Goal: Task Accomplishment & Management: Use online tool/utility

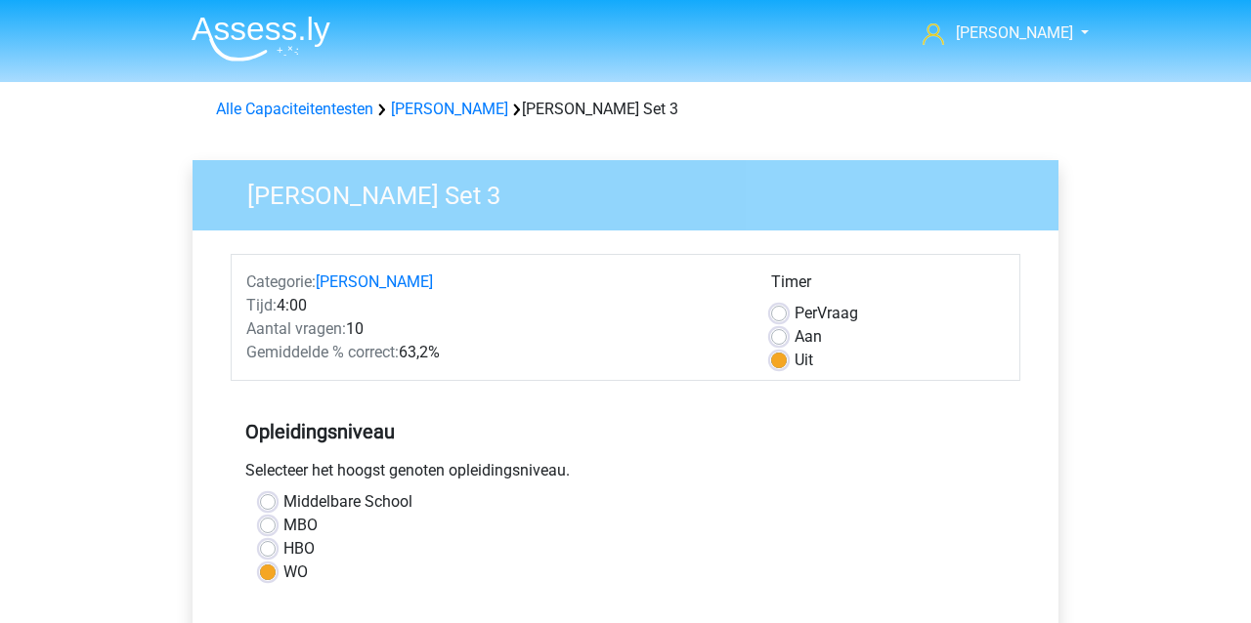
scroll to position [536, 0]
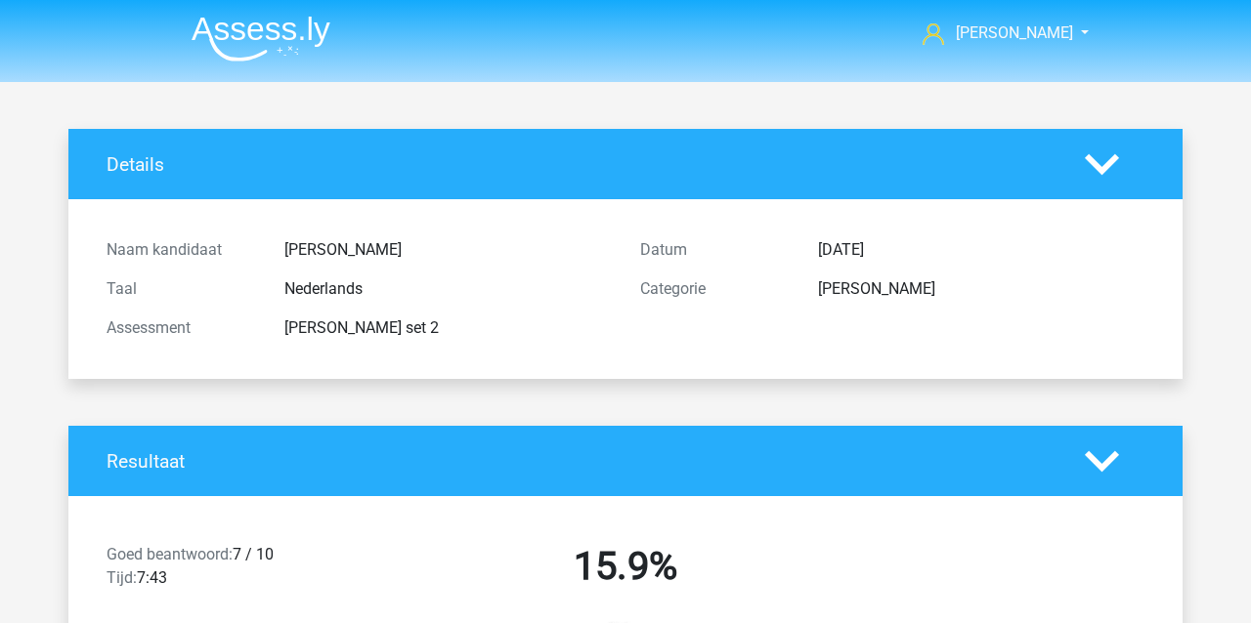
scroll to position [567, 0]
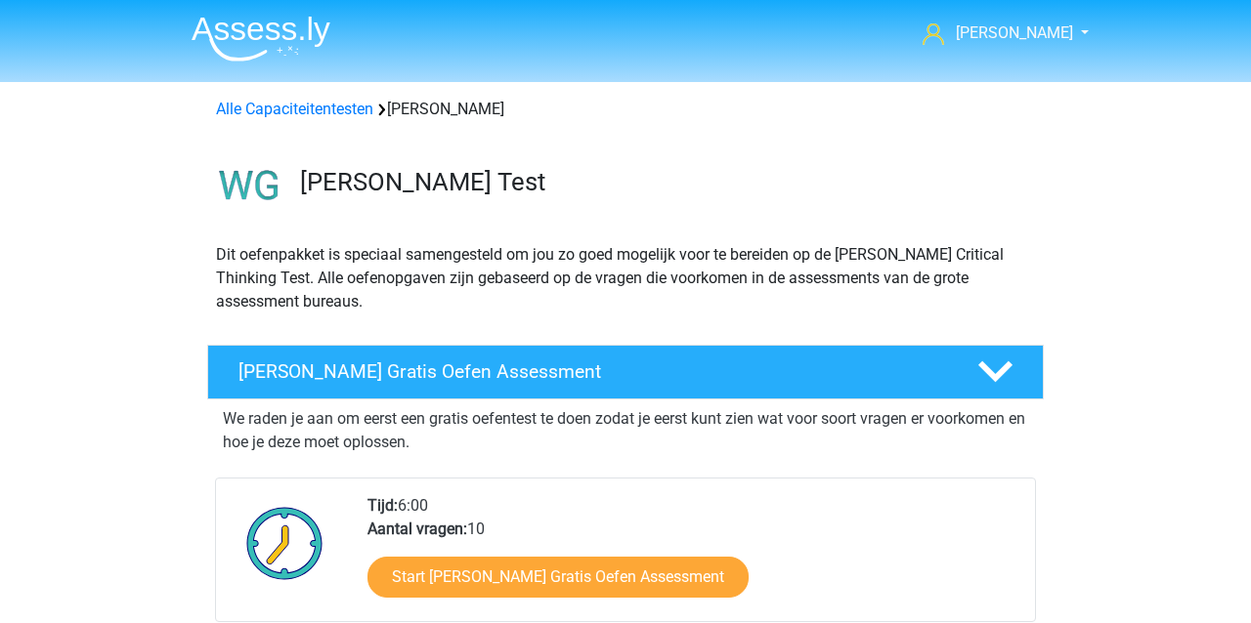
scroll to position [899, 0]
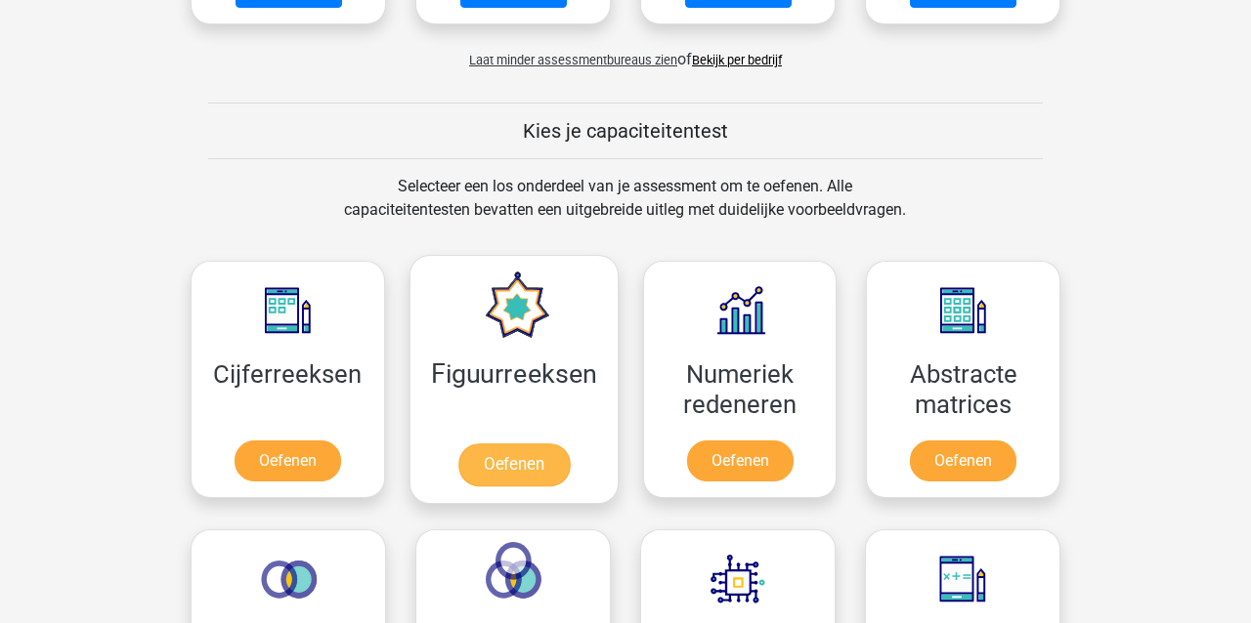
scroll to position [1638, 0]
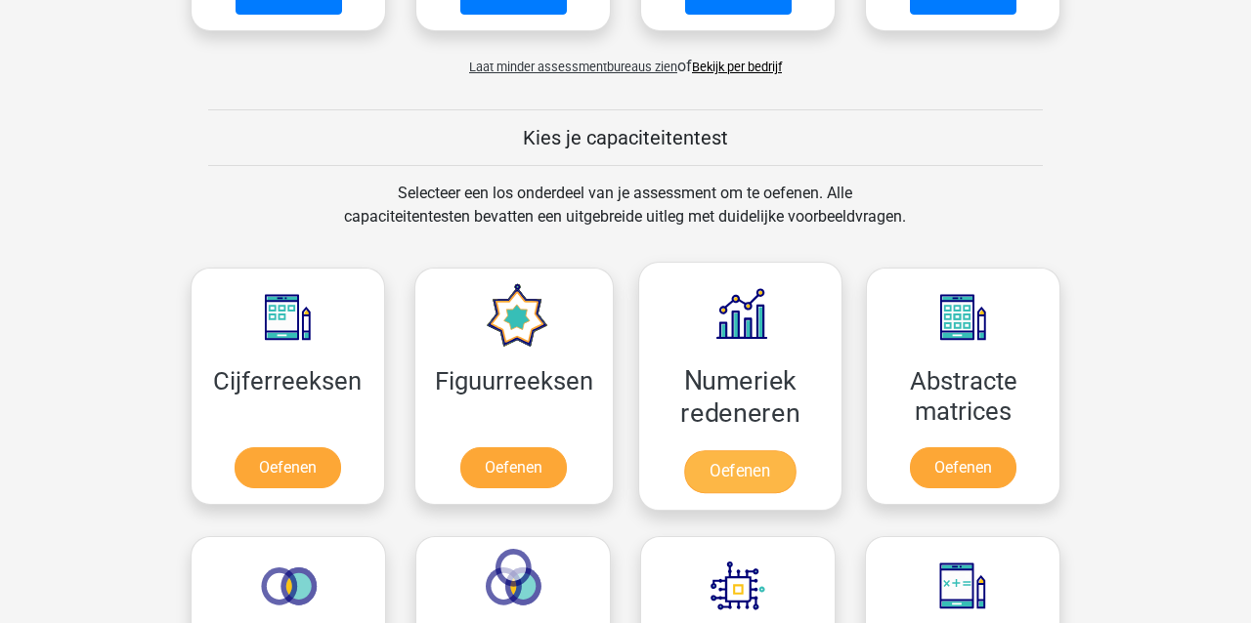
click at [758, 450] on link "Oefenen" at bounding box center [739, 471] width 111 height 43
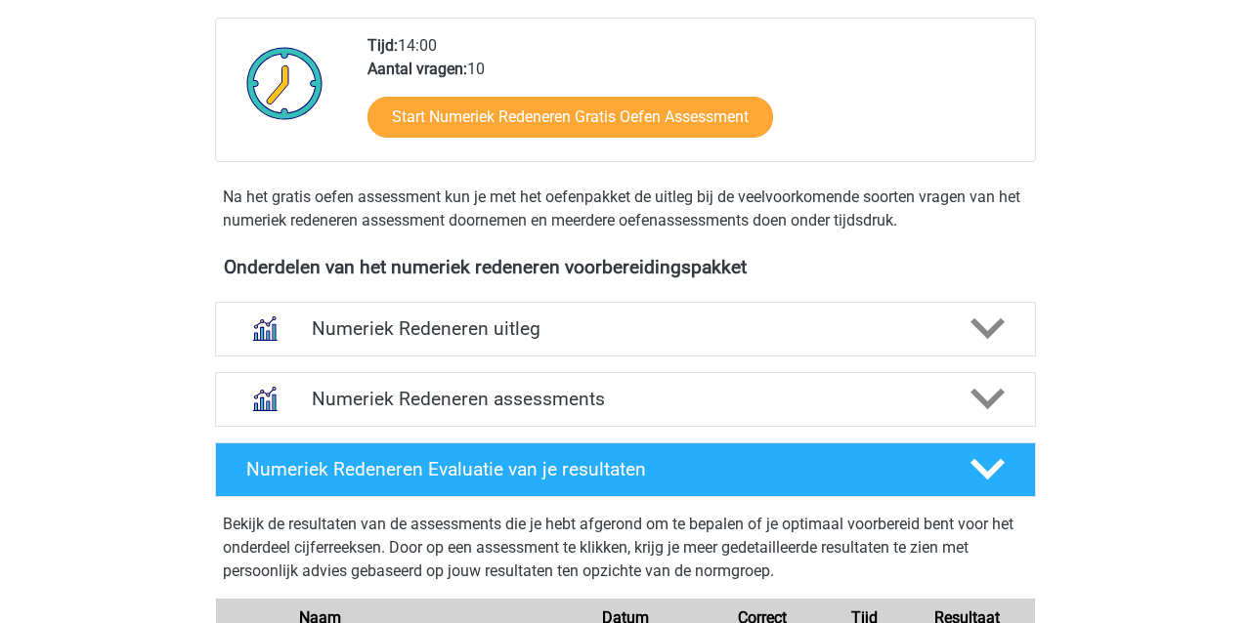
scroll to position [572, 0]
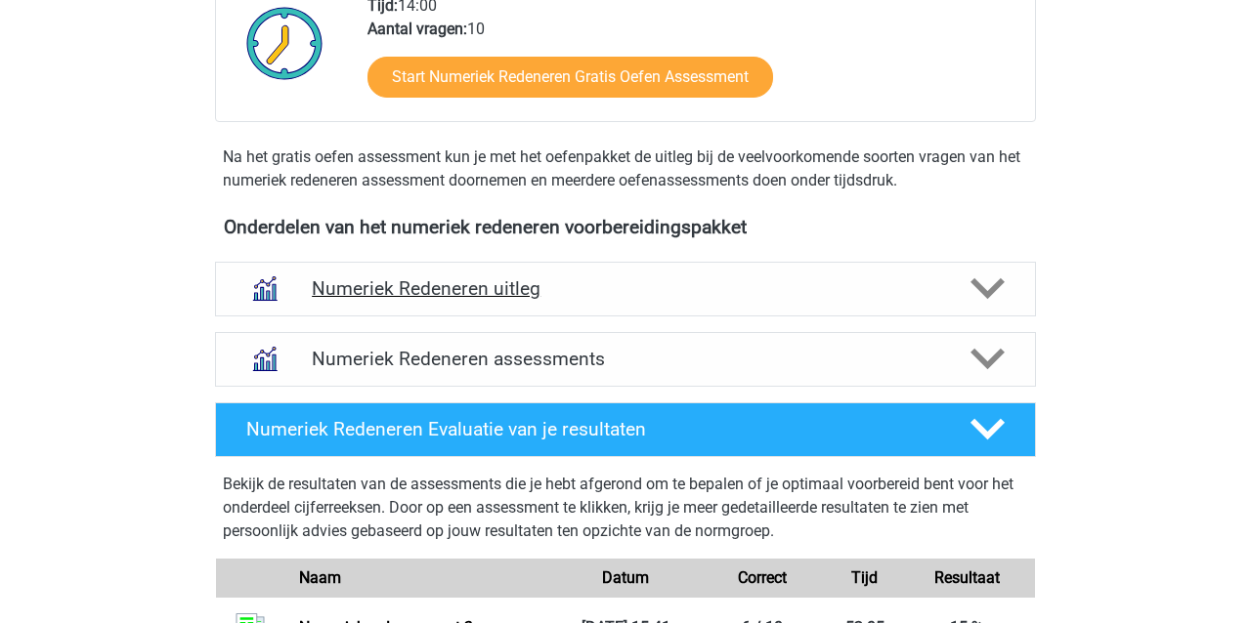
click at [371, 284] on h4 "Numeriek Redeneren uitleg" at bounding box center [625, 288] width 627 height 22
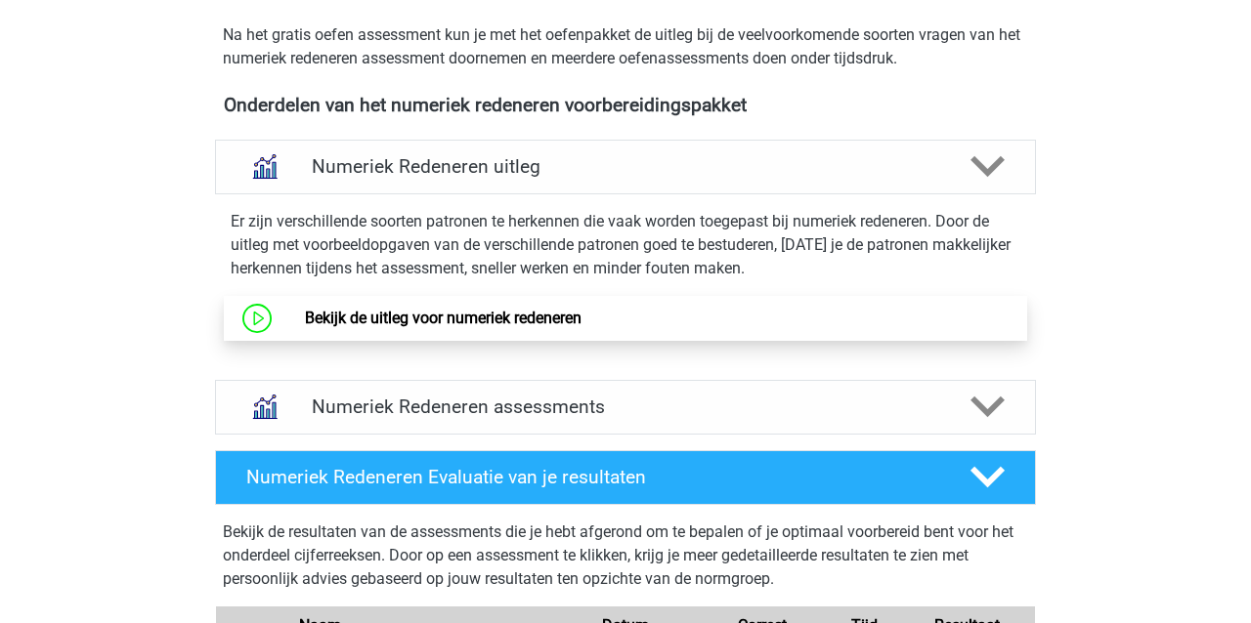
scroll to position [685, 0]
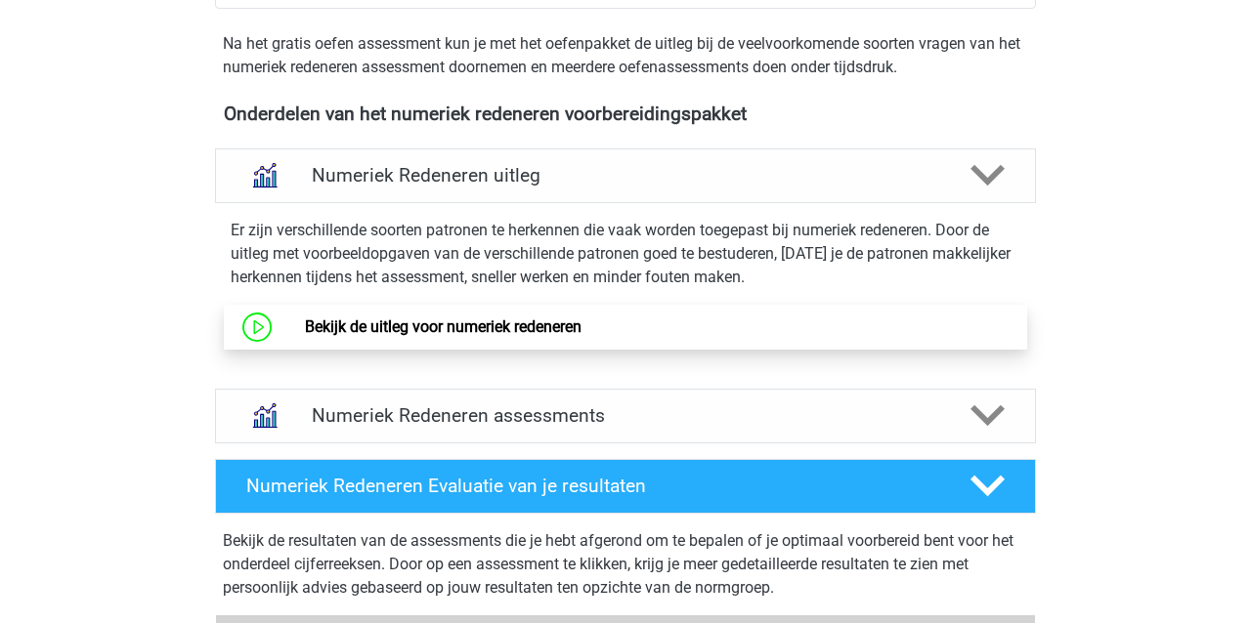
click at [454, 329] on link "Bekijk de uitleg voor numeriek redeneren" at bounding box center [443, 327] width 276 height 19
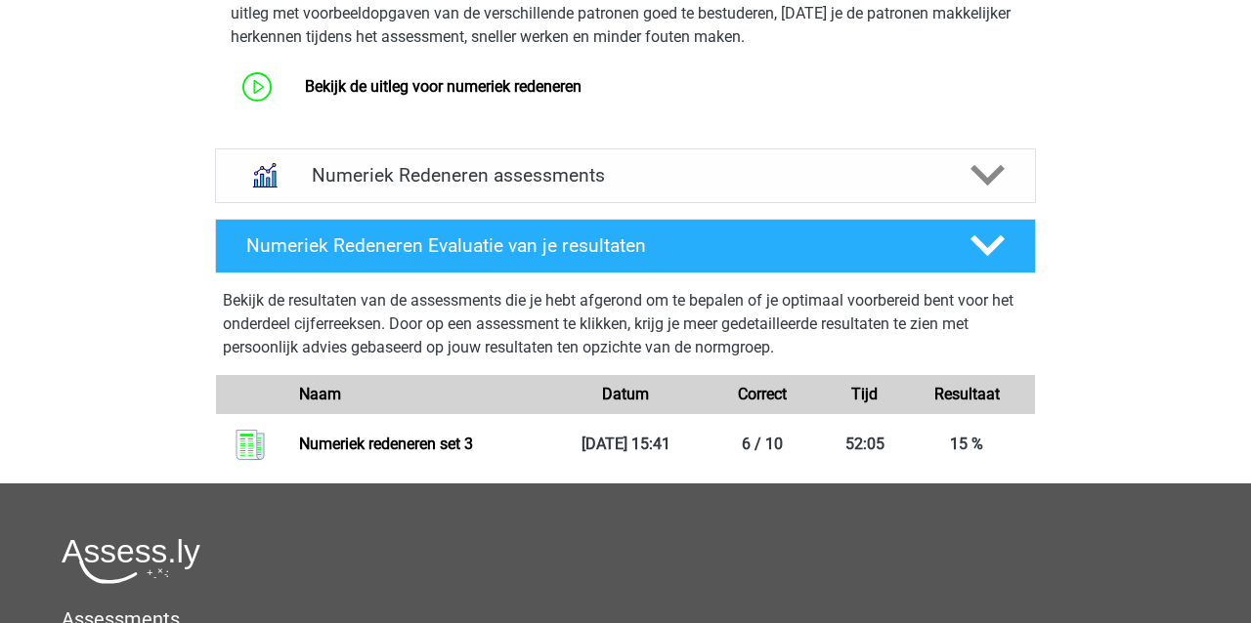
scroll to position [928, 0]
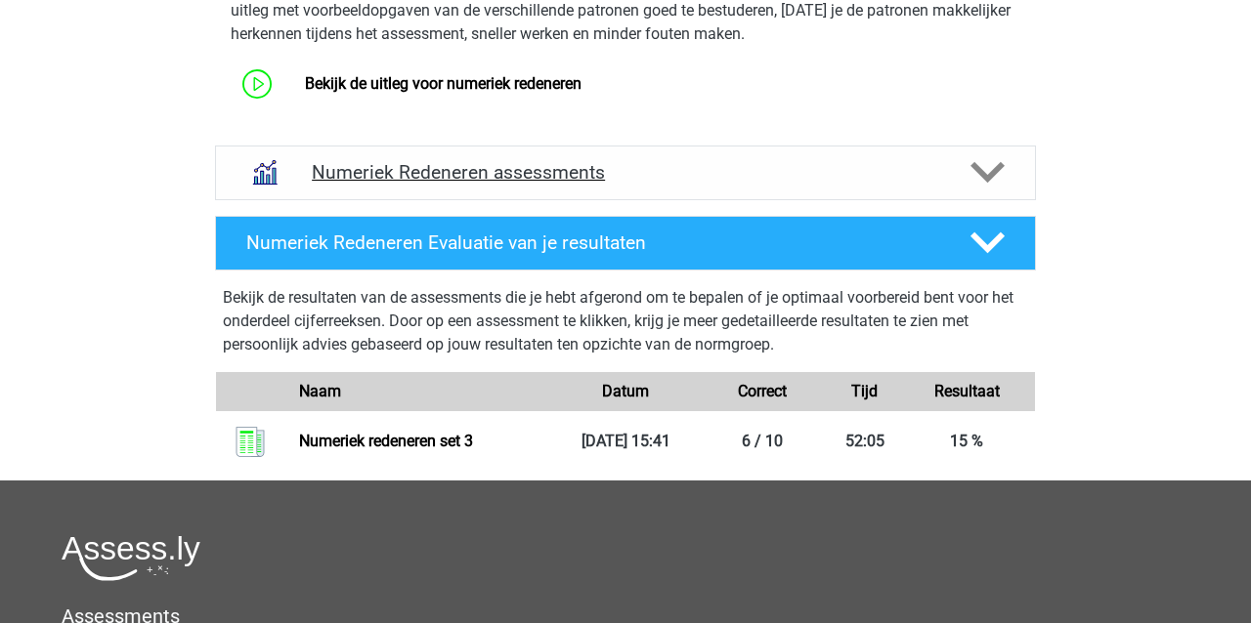
click at [424, 183] on h4 "Numeriek Redeneren assessments" at bounding box center [625, 172] width 627 height 22
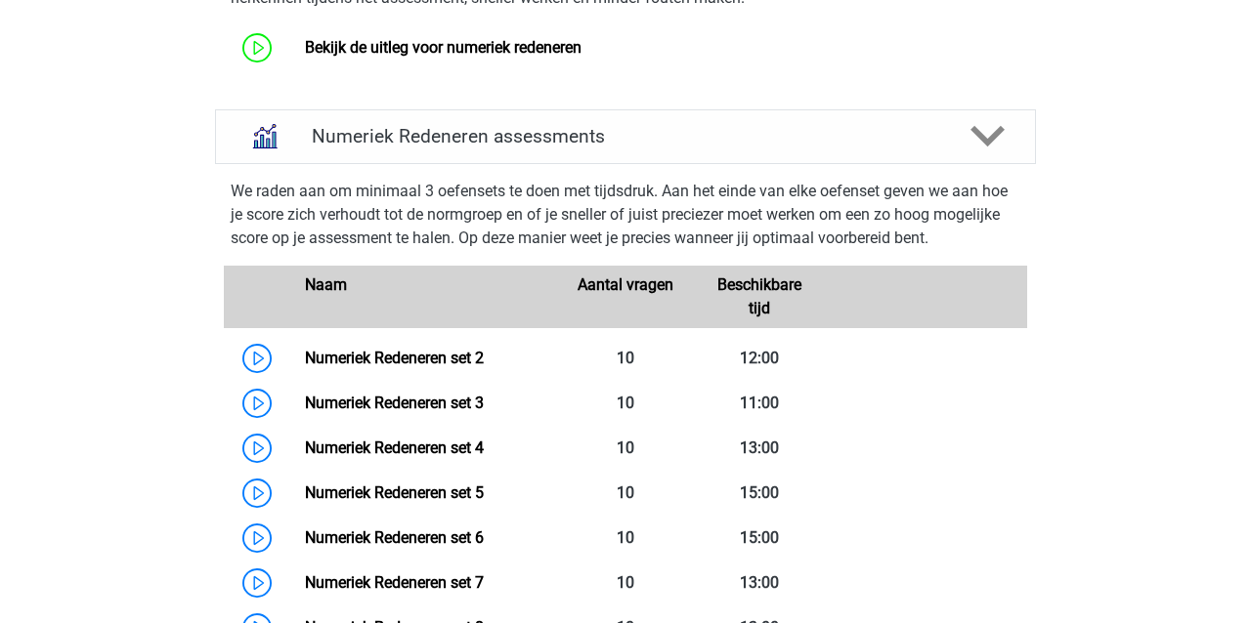
scroll to position [980, 0]
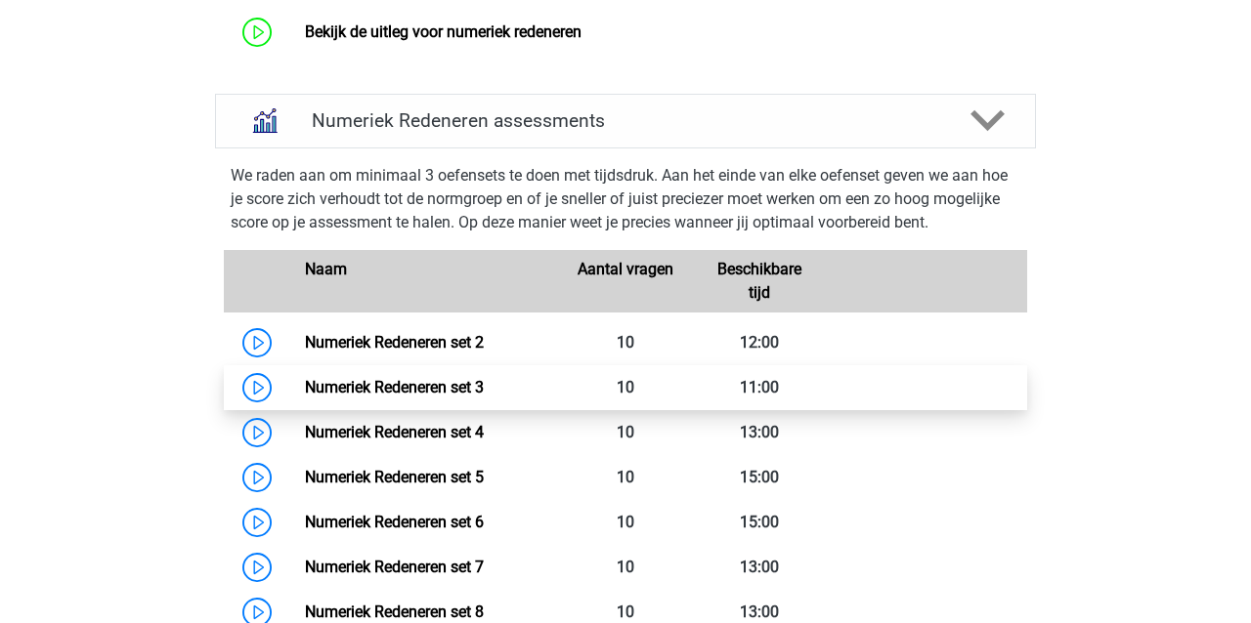
click at [349, 391] on link "Numeriek Redeneren set 3" at bounding box center [394, 387] width 179 height 19
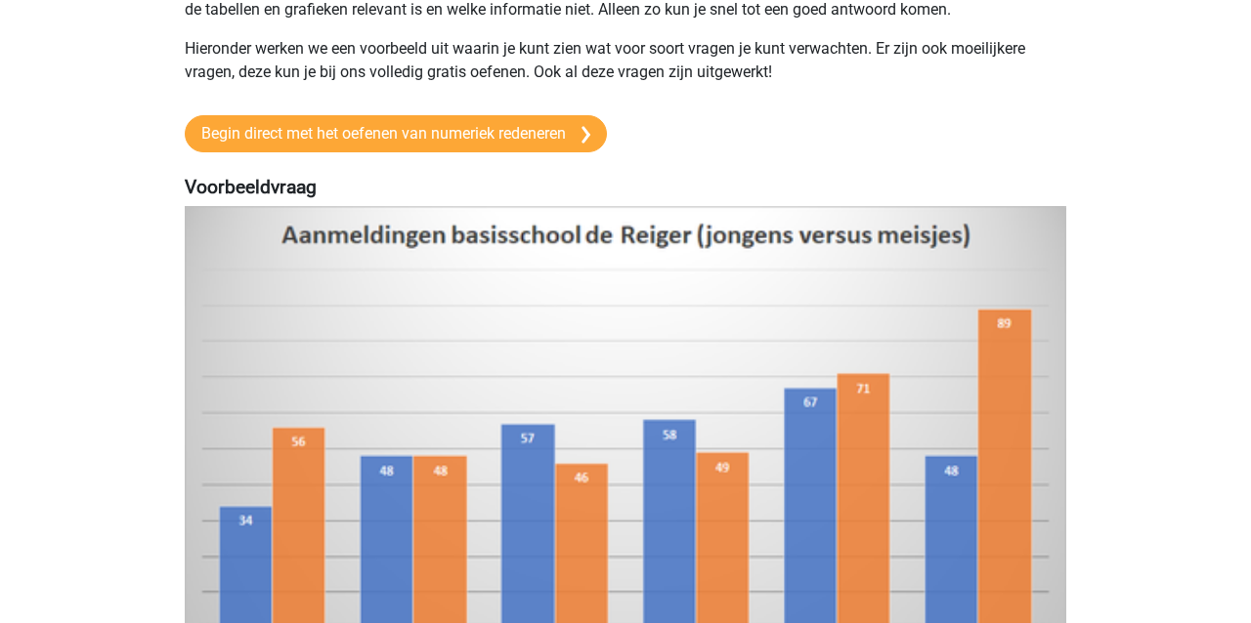
scroll to position [273, 0]
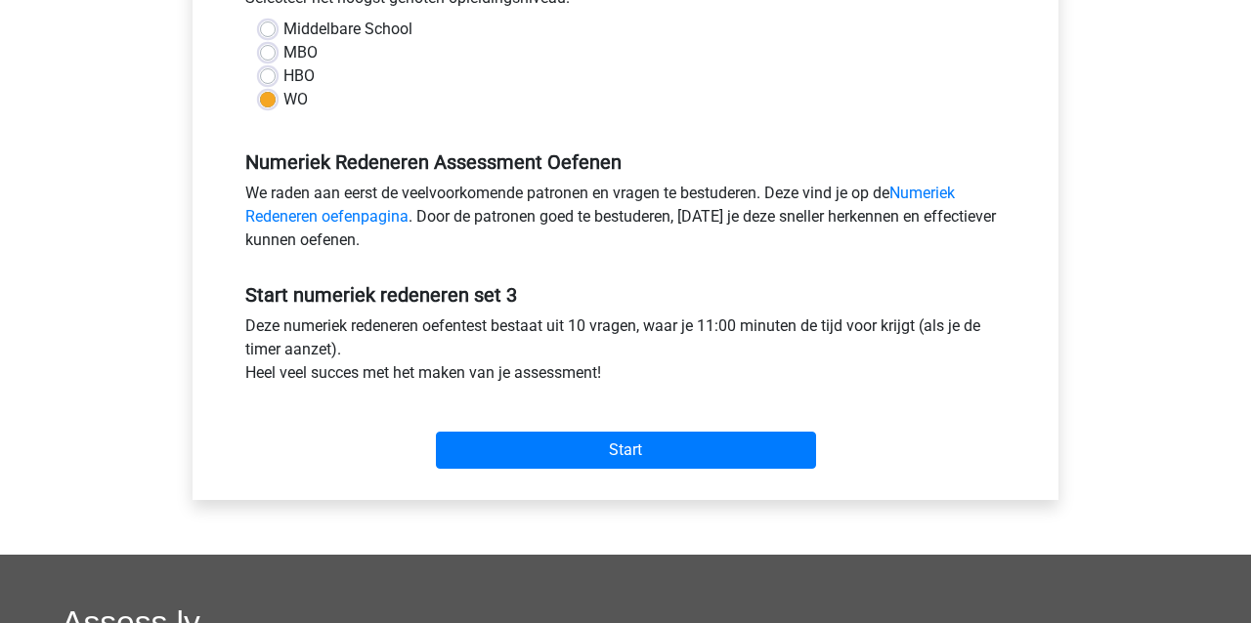
scroll to position [477, 0]
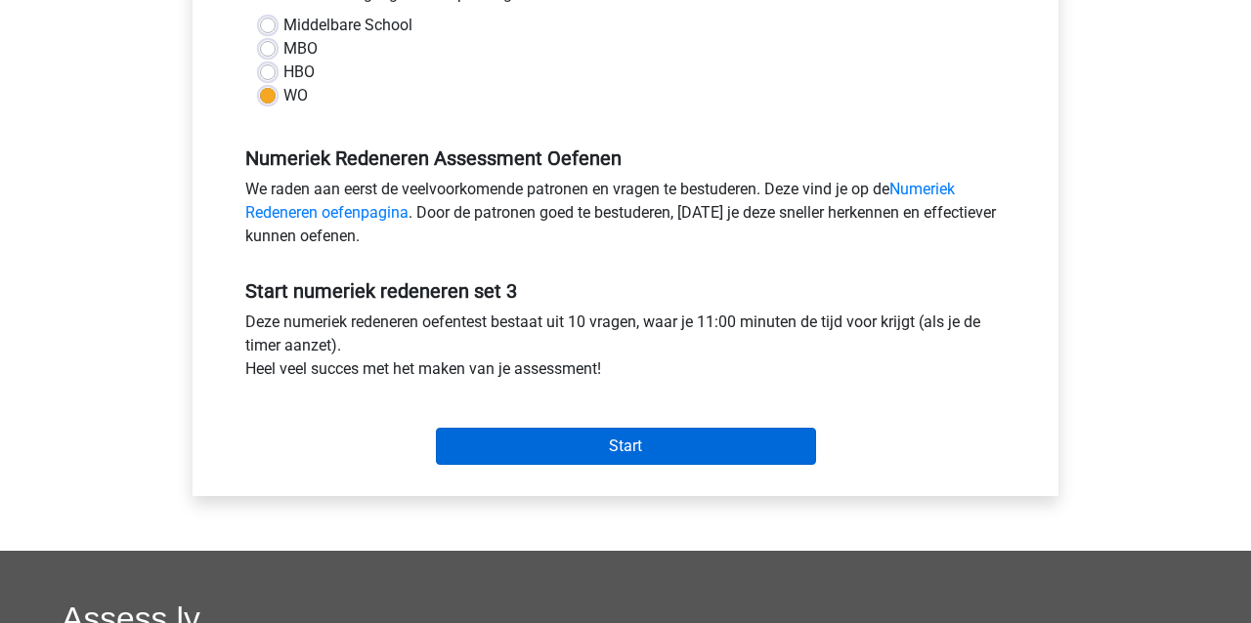
click at [645, 441] on input "Start" at bounding box center [626, 446] width 380 height 37
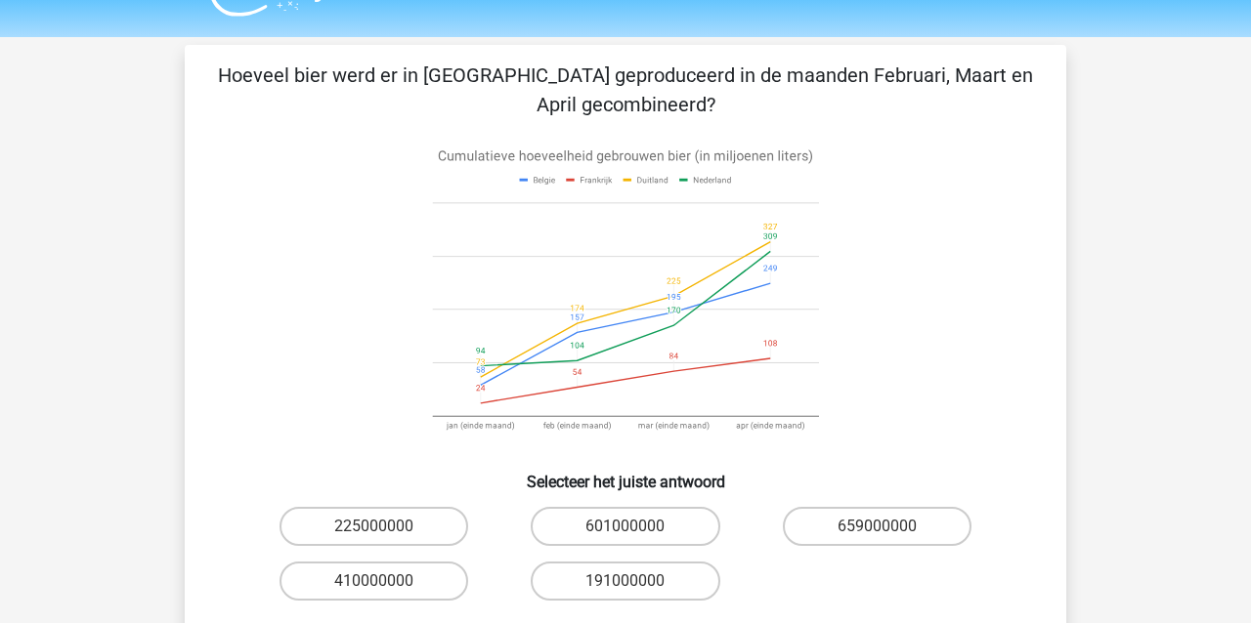
scroll to position [44, 0]
click at [649, 532] on label "601000000" at bounding box center [624, 527] width 189 height 39
click at [638, 532] on input "601000000" at bounding box center [631, 534] width 13 height 13
radio input "true"
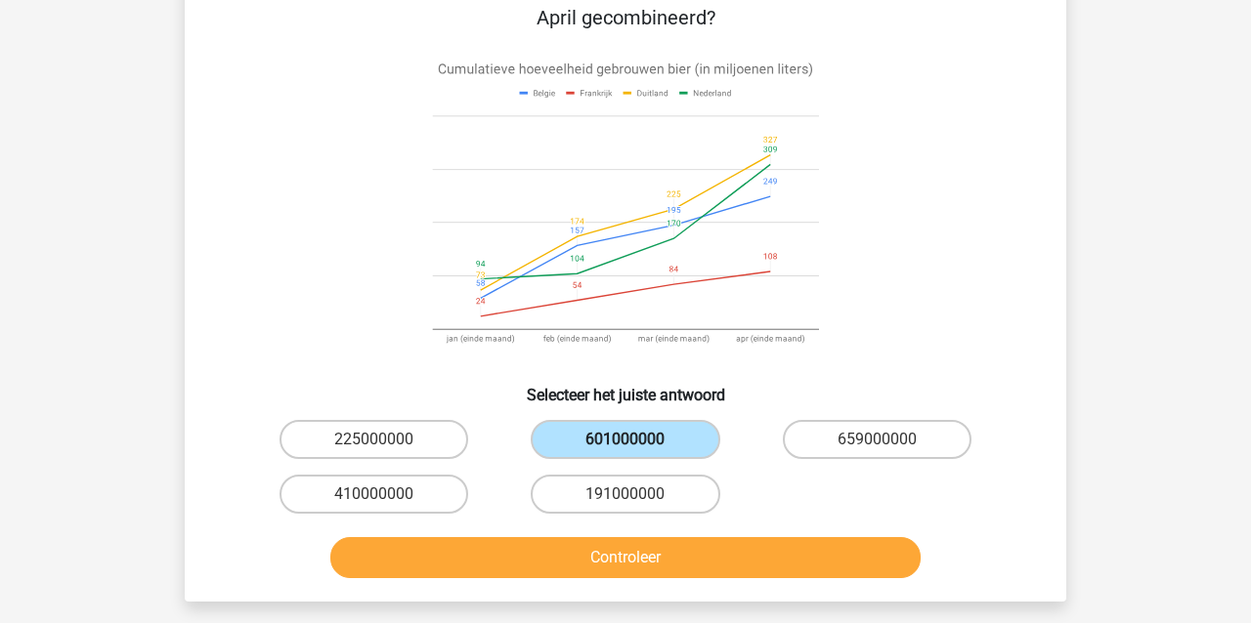
scroll to position [138, 0]
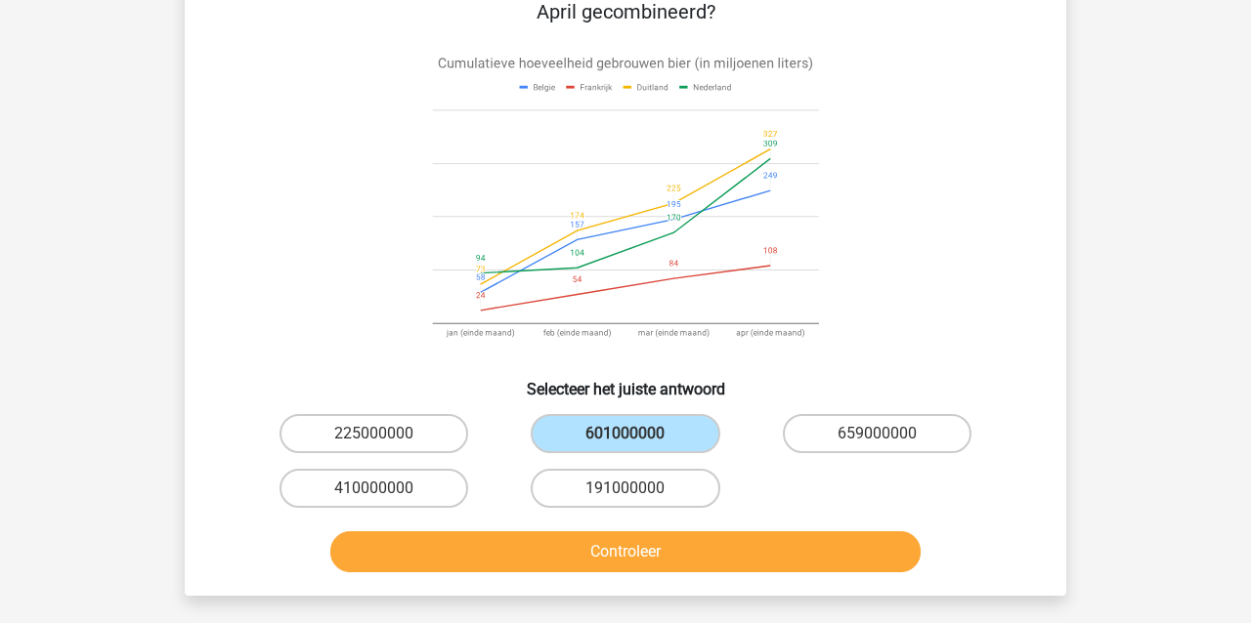
click at [641, 550] on button "Controleer" at bounding box center [625, 551] width 591 height 41
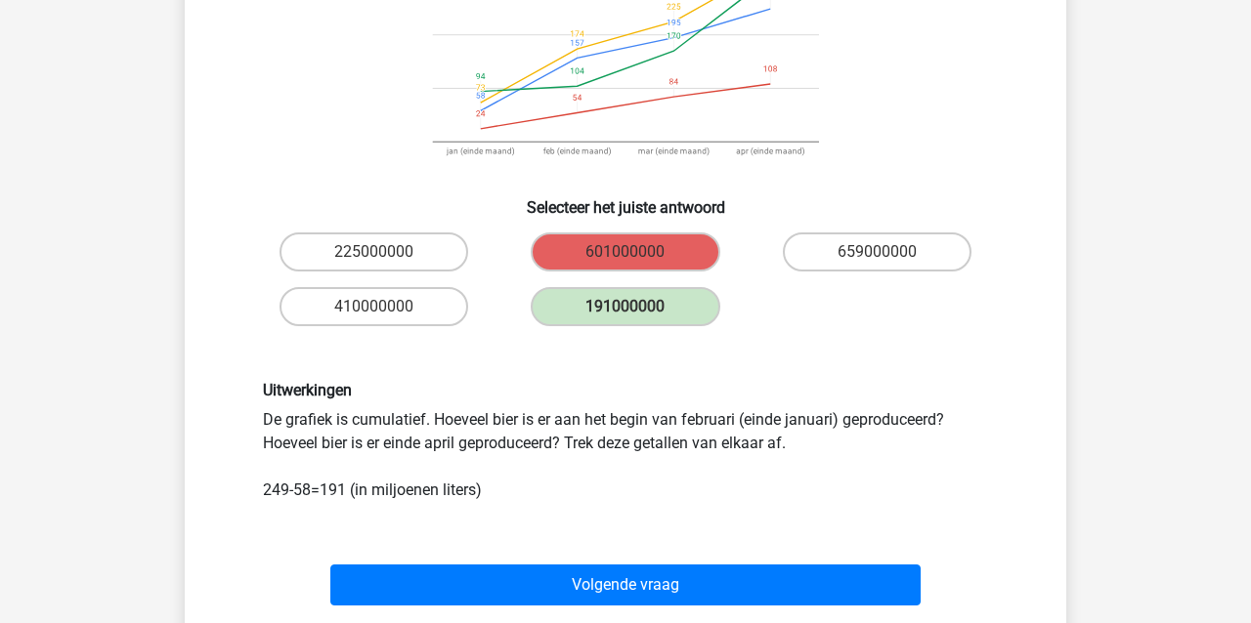
scroll to position [371, 0]
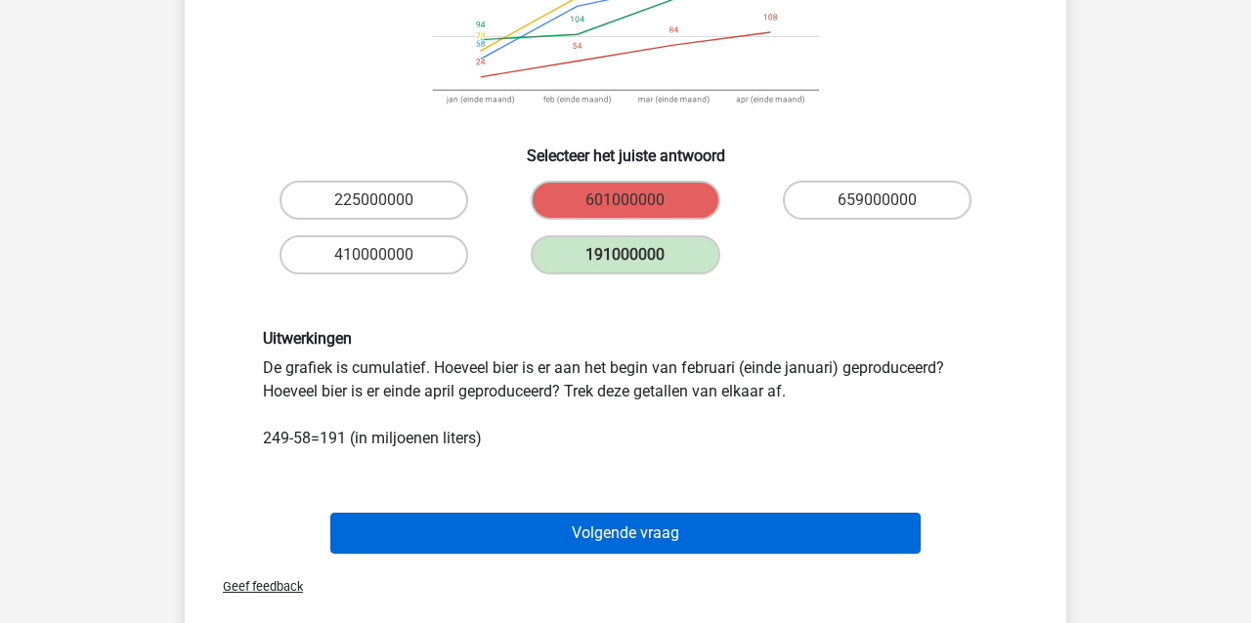
click at [587, 535] on button "Volgende vraag" at bounding box center [625, 533] width 591 height 41
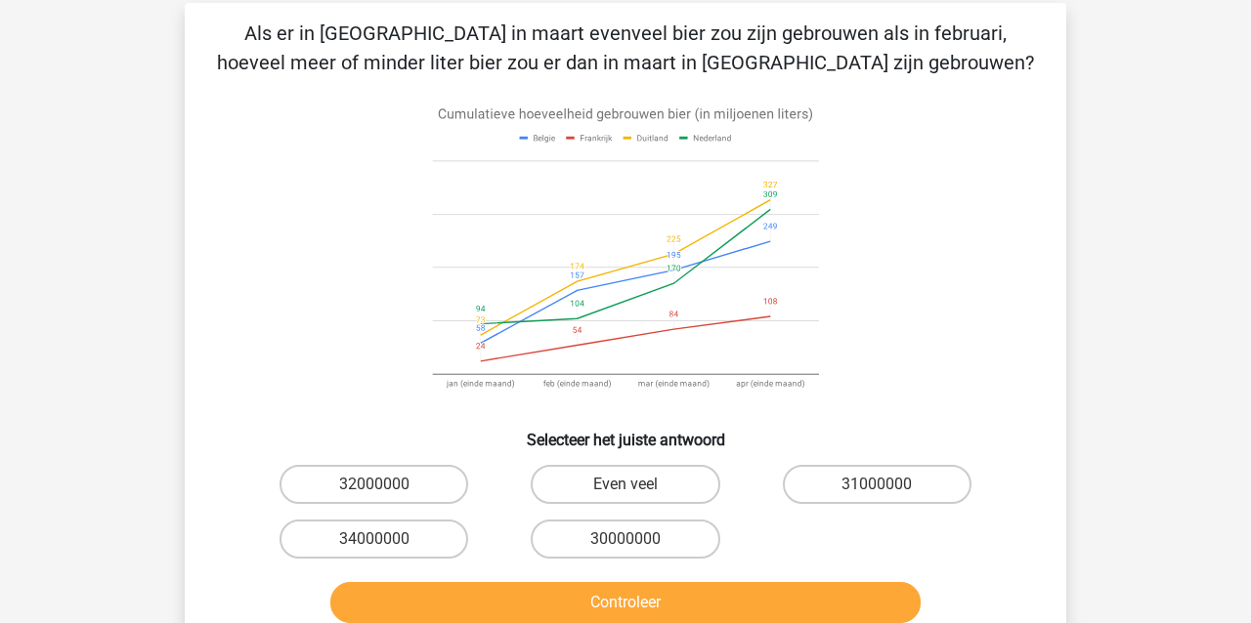
scroll to position [84, 0]
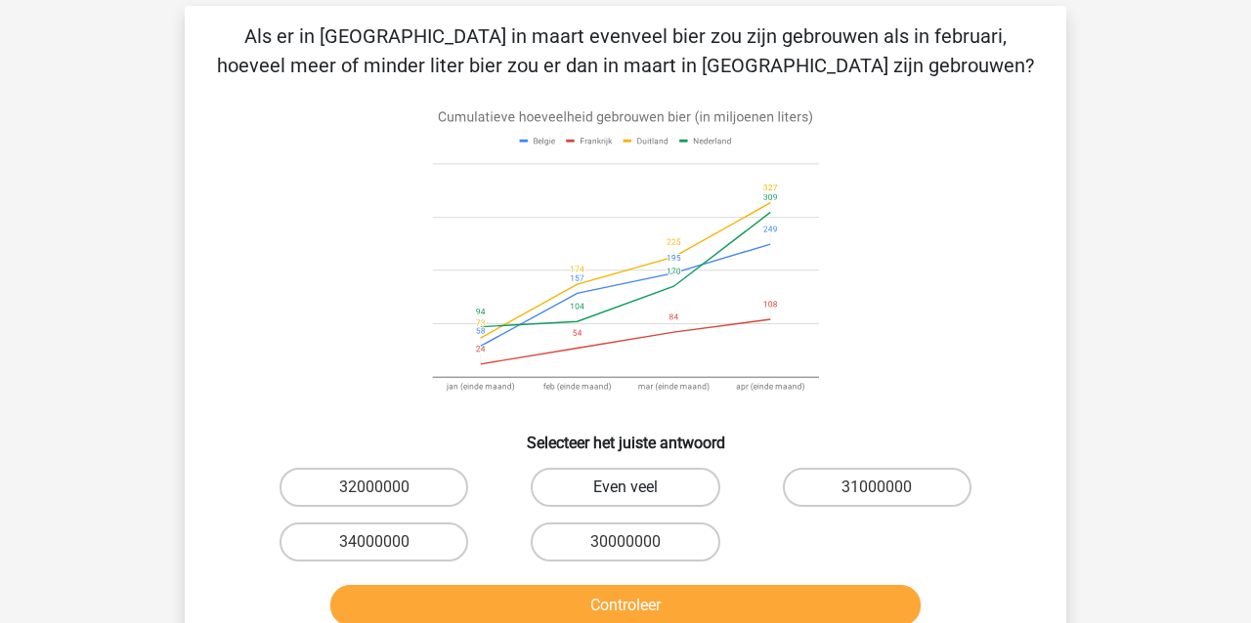
click at [671, 492] on label "Even veel" at bounding box center [624, 487] width 189 height 39
click at [638, 492] on input "Even veel" at bounding box center [631, 494] width 13 height 13
radio input "true"
click at [637, 599] on button "Controleer" at bounding box center [625, 605] width 591 height 41
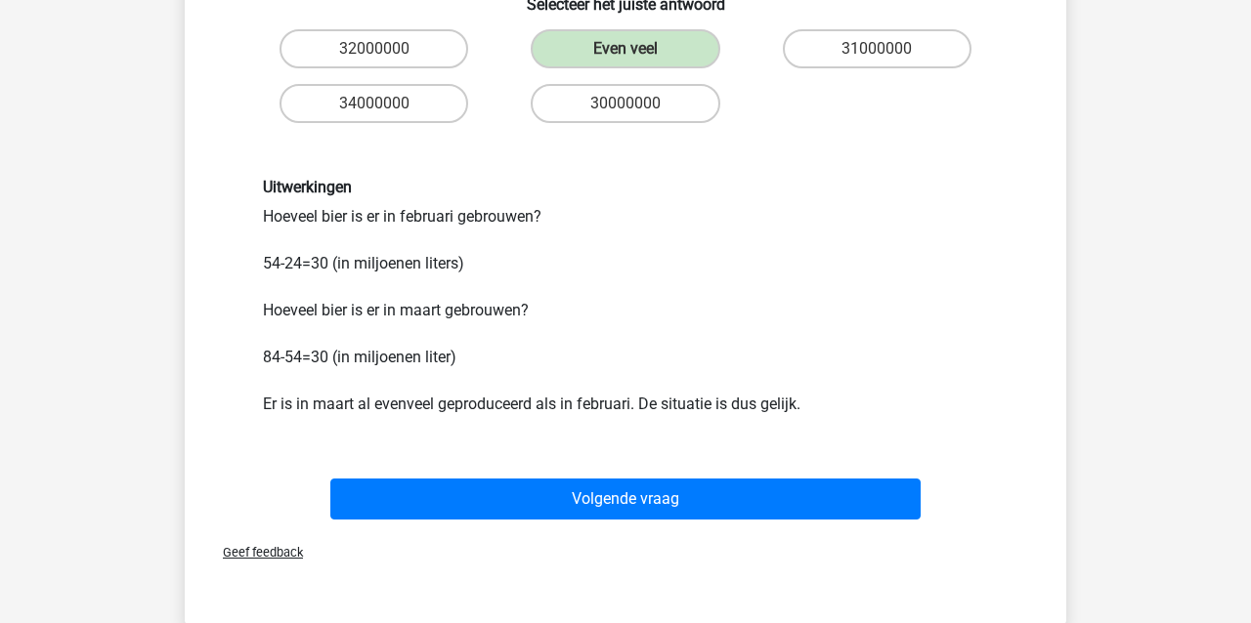
scroll to position [557, 0]
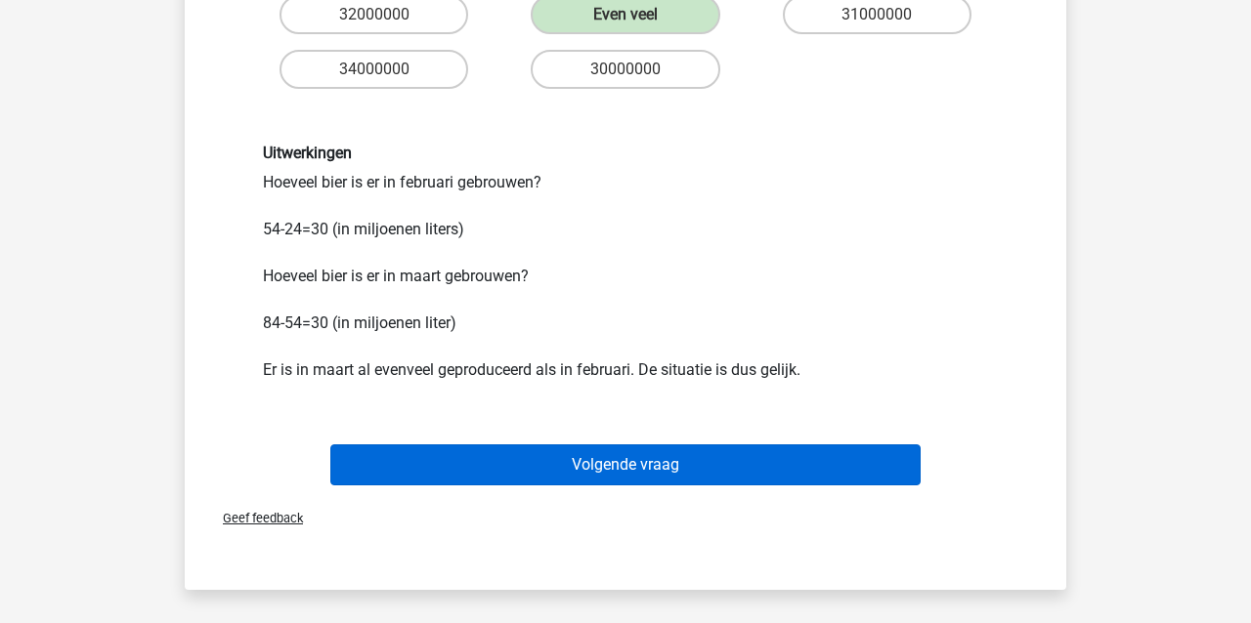
click at [615, 472] on button "Volgende vraag" at bounding box center [625, 465] width 591 height 41
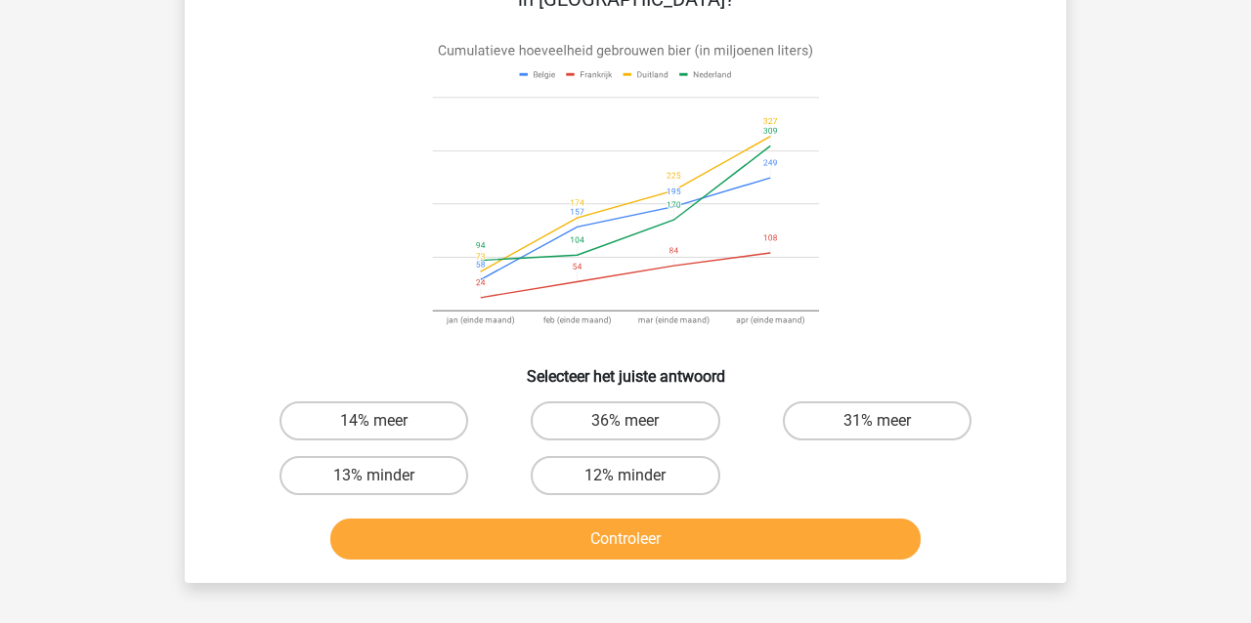
scroll to position [90, 0]
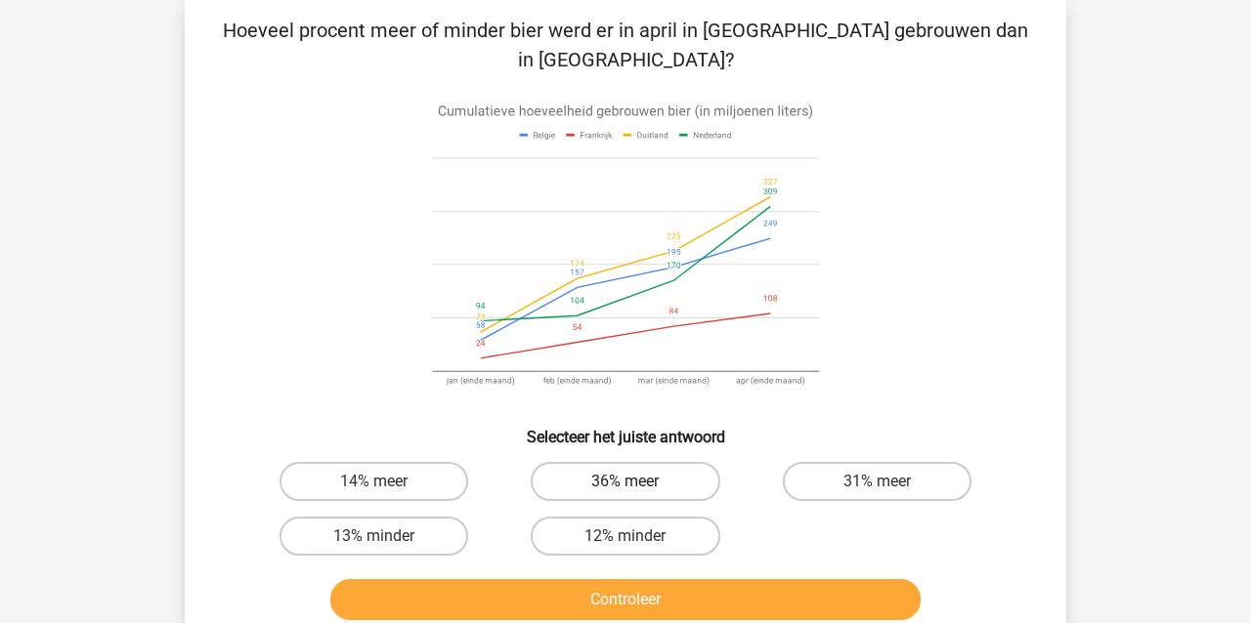
click at [676, 462] on label "36% meer" at bounding box center [624, 481] width 189 height 39
click at [638, 482] on input "36% meer" at bounding box center [631, 488] width 13 height 13
radio input "true"
click at [656, 579] on button "Controleer" at bounding box center [625, 599] width 591 height 41
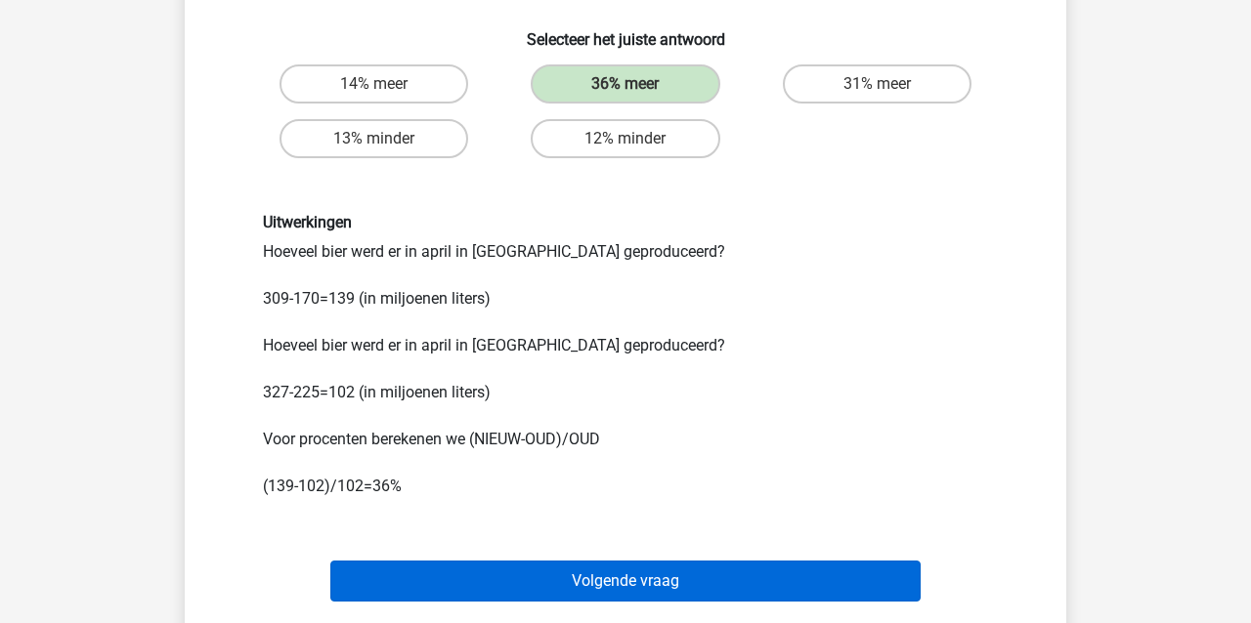
scroll to position [488, 0]
click at [506, 561] on button "Volgende vraag" at bounding box center [625, 581] width 591 height 41
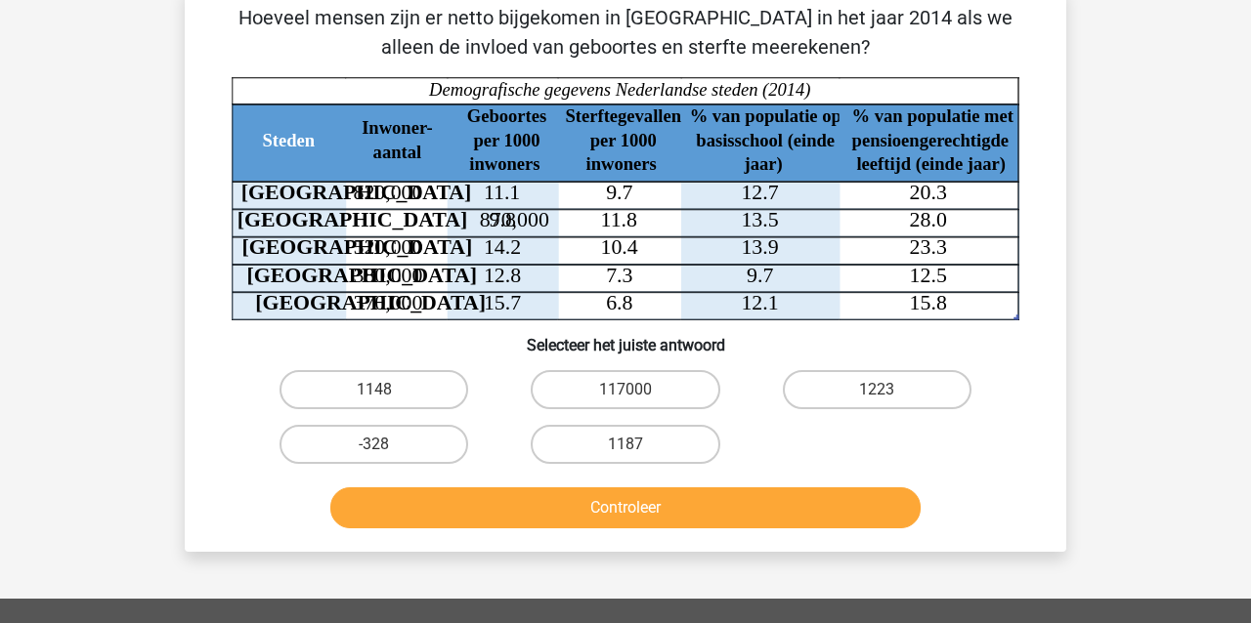
scroll to position [90, 0]
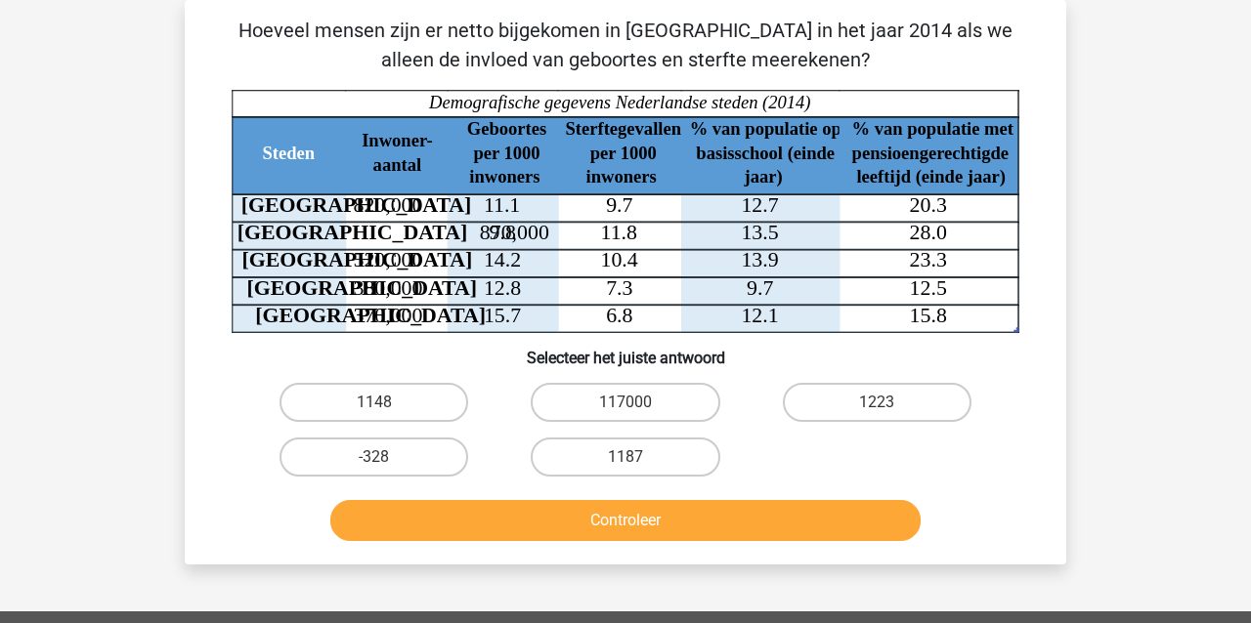
click at [376, 205] on tspan "820,000" at bounding box center [388, 204] width 69 height 23
click at [635, 404] on input "117000" at bounding box center [631, 409] width 13 height 13
radio input "true"
click at [617, 520] on button "Controleer" at bounding box center [625, 520] width 591 height 41
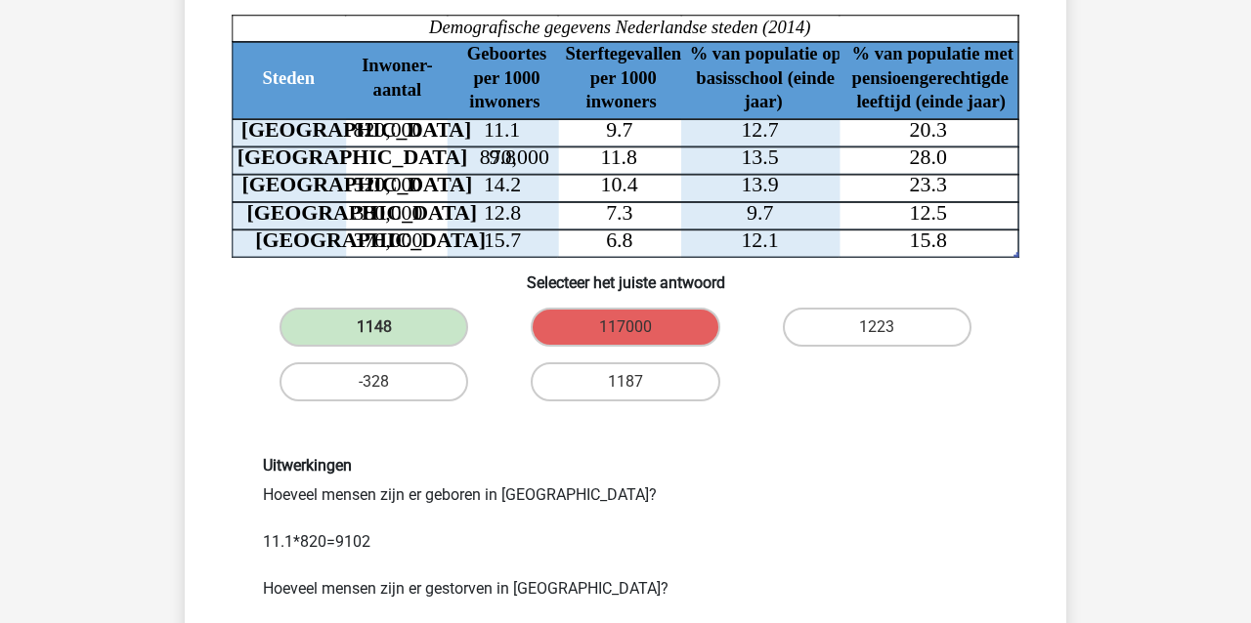
scroll to position [165, 0]
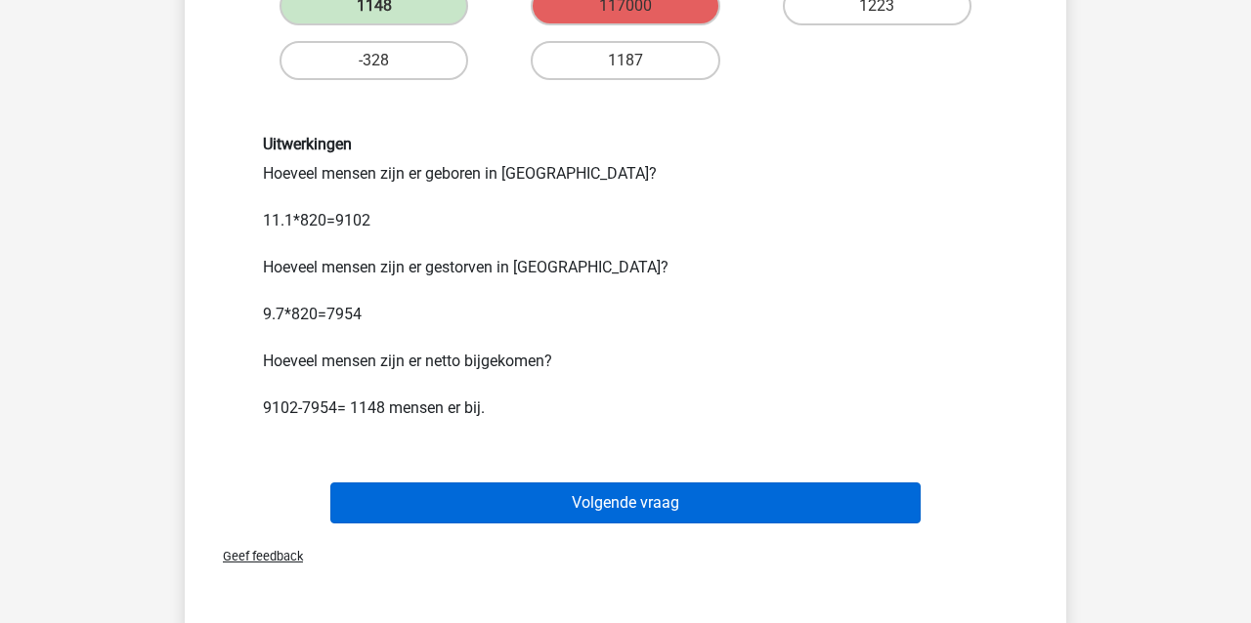
click at [471, 505] on button "Volgende vraag" at bounding box center [625, 503] width 591 height 41
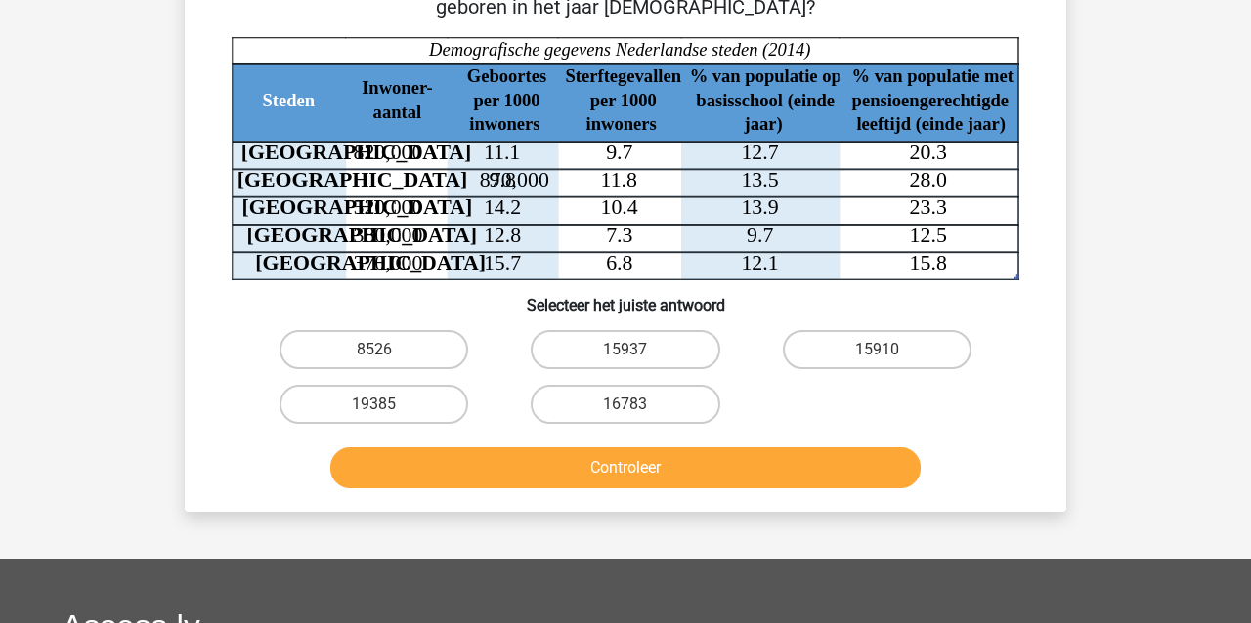
scroll to position [90, 0]
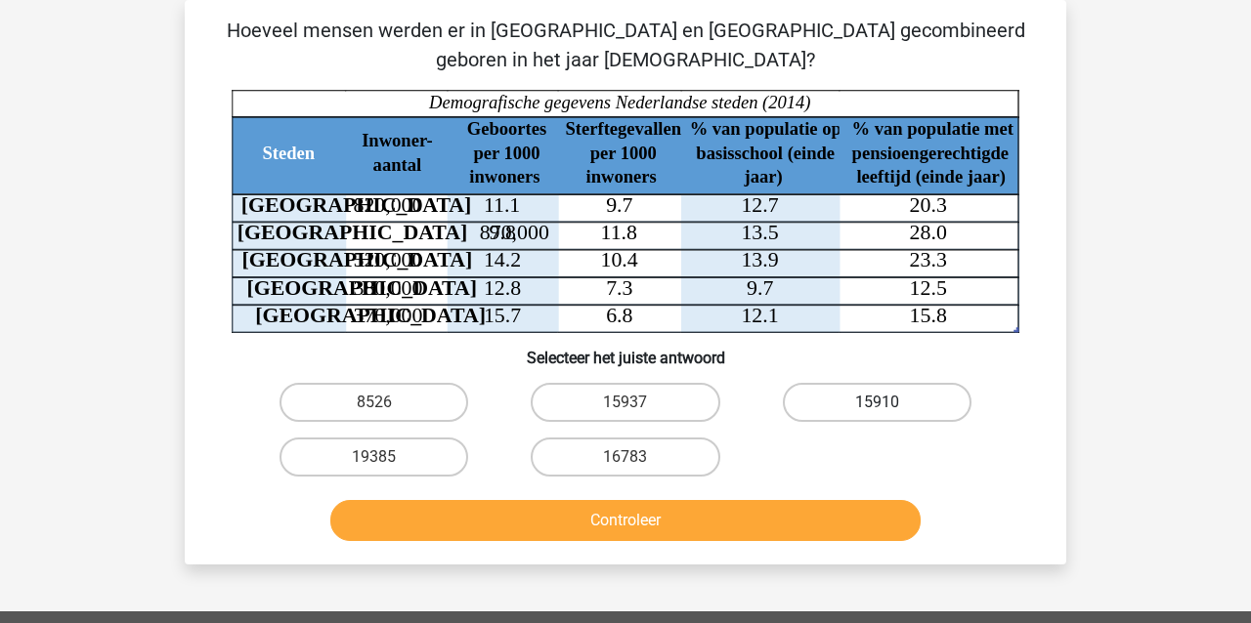
click at [815, 397] on label "15910" at bounding box center [877, 402] width 189 height 39
click at [876, 403] on input "15910" at bounding box center [882, 409] width 13 height 13
radio input "true"
click at [711, 531] on button "Controleer" at bounding box center [625, 520] width 591 height 41
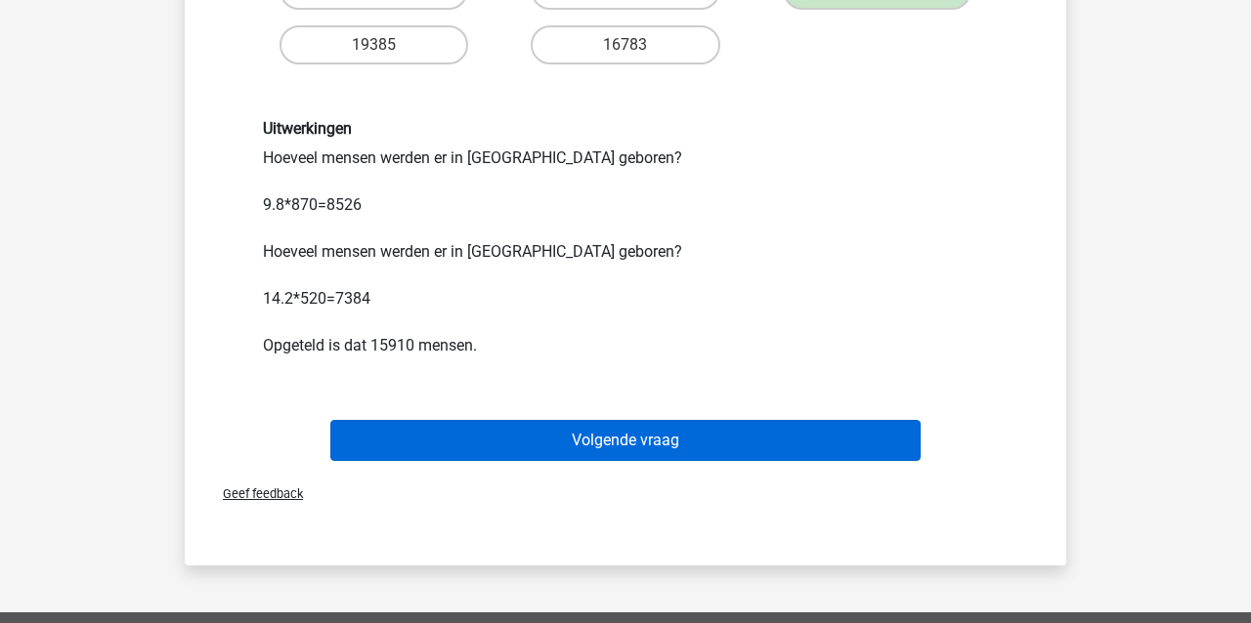
click at [609, 430] on button "Volgende vraag" at bounding box center [625, 440] width 591 height 41
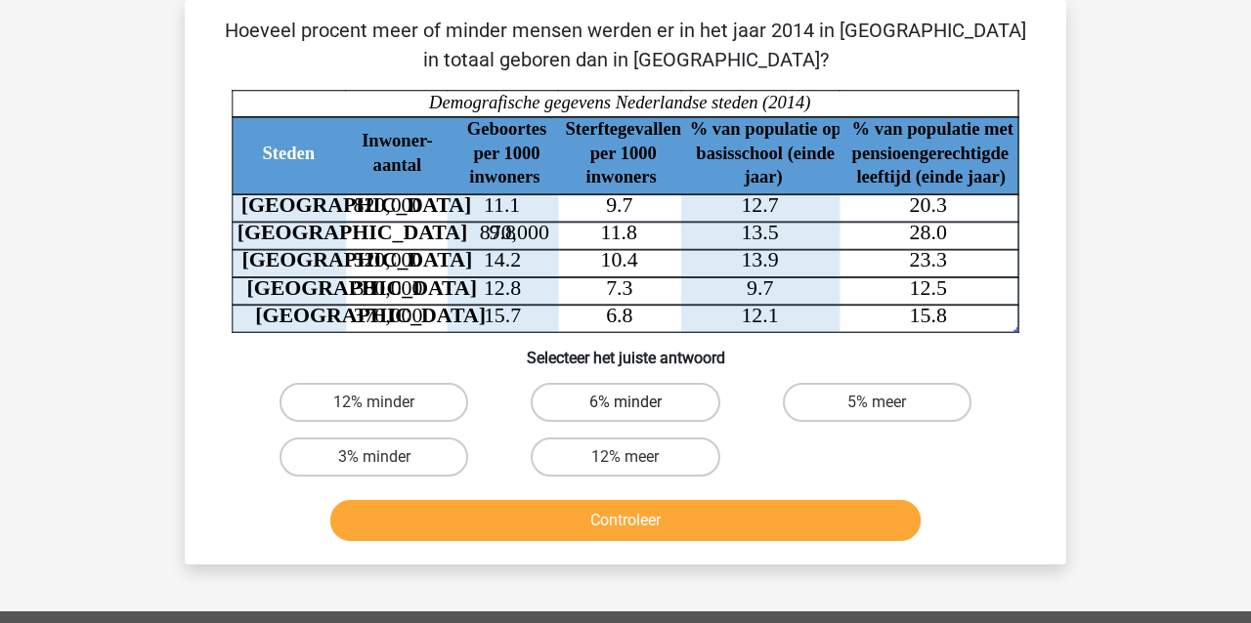
click at [609, 397] on label "6% minder" at bounding box center [624, 402] width 189 height 39
click at [625, 403] on input "6% minder" at bounding box center [631, 409] width 13 height 13
radio input "true"
click at [588, 525] on button "Controleer" at bounding box center [625, 520] width 591 height 41
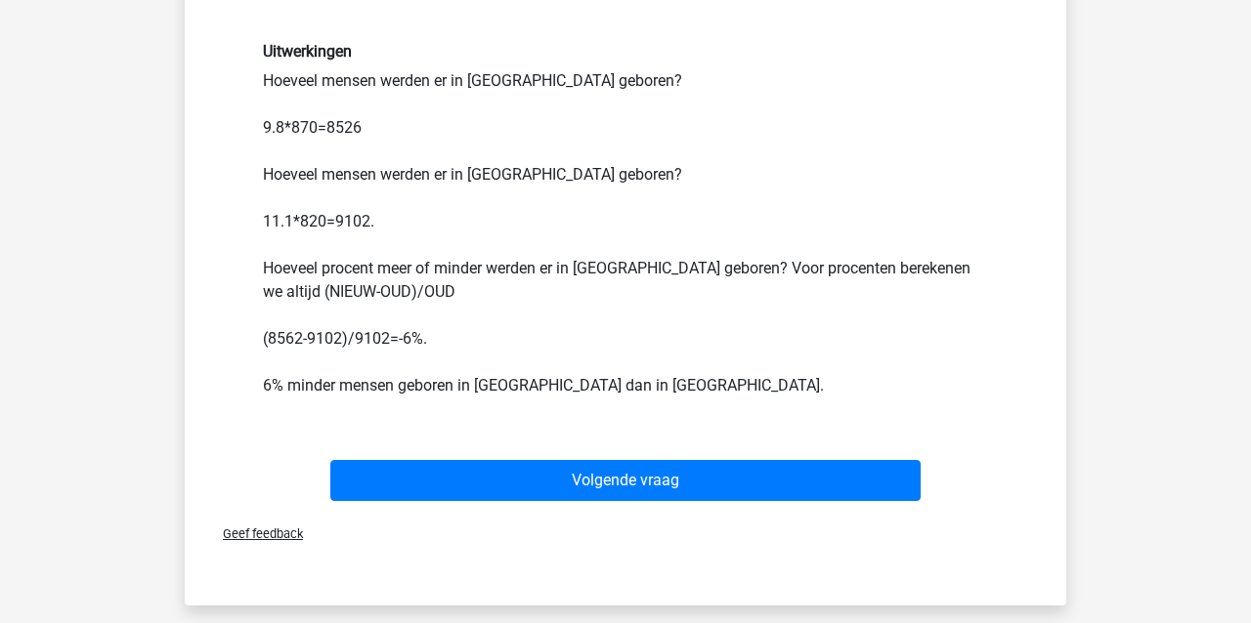
scroll to position [600, 0]
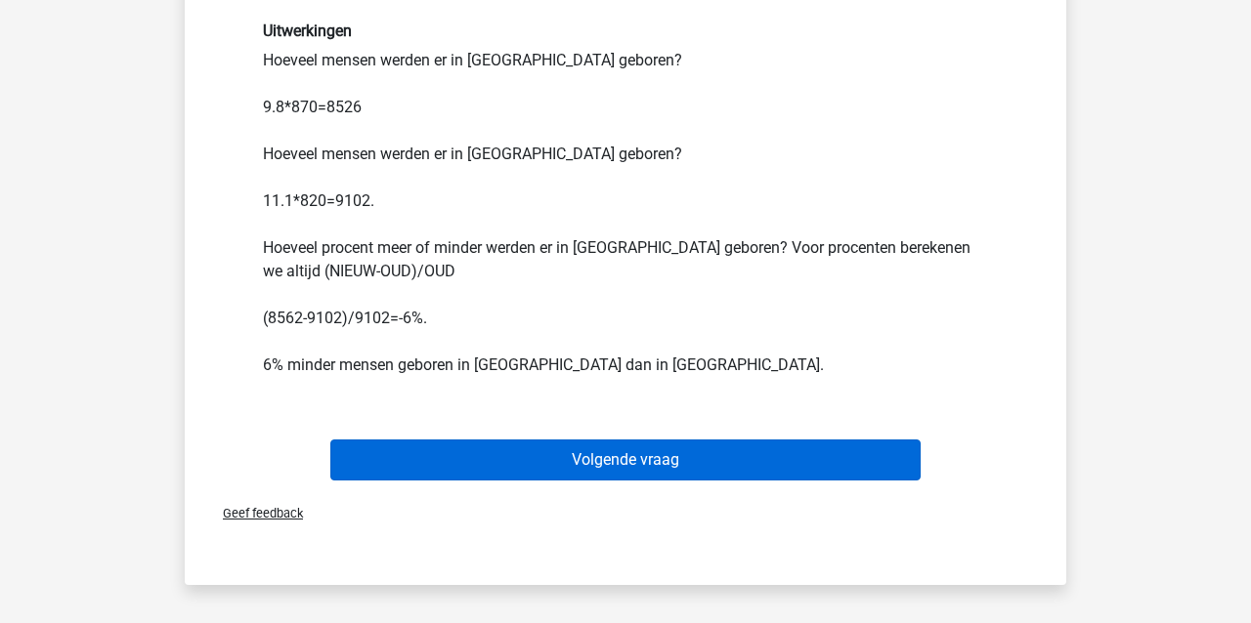
click at [567, 468] on button "Volgende vraag" at bounding box center [625, 460] width 591 height 41
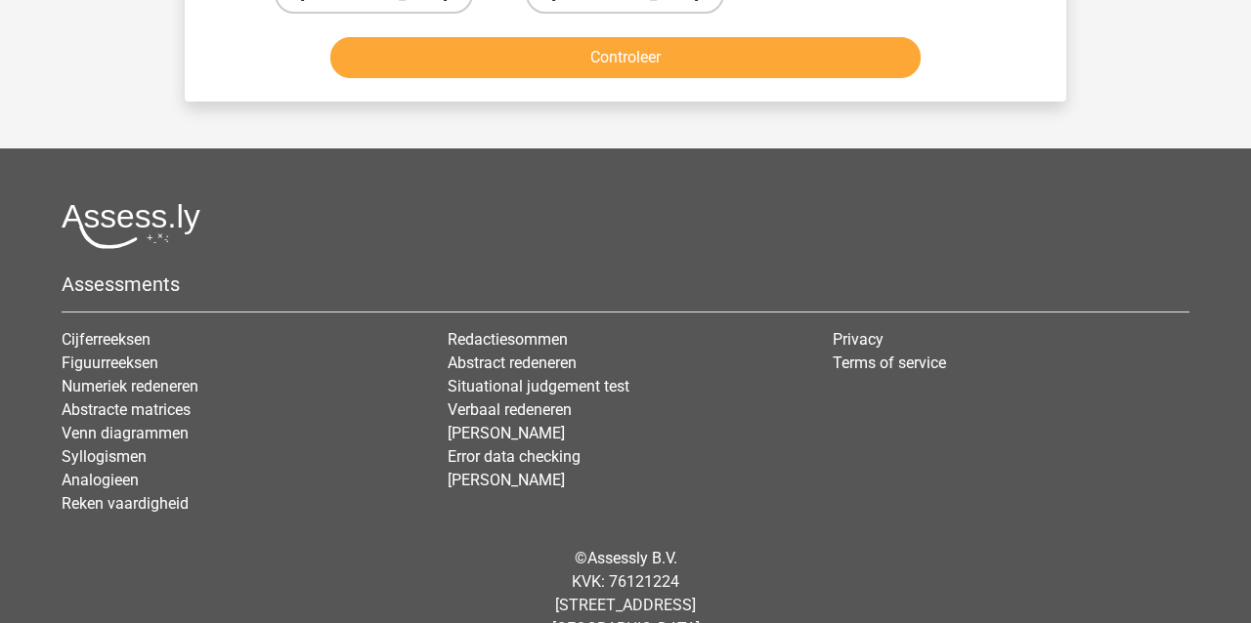
scroll to position [90, 0]
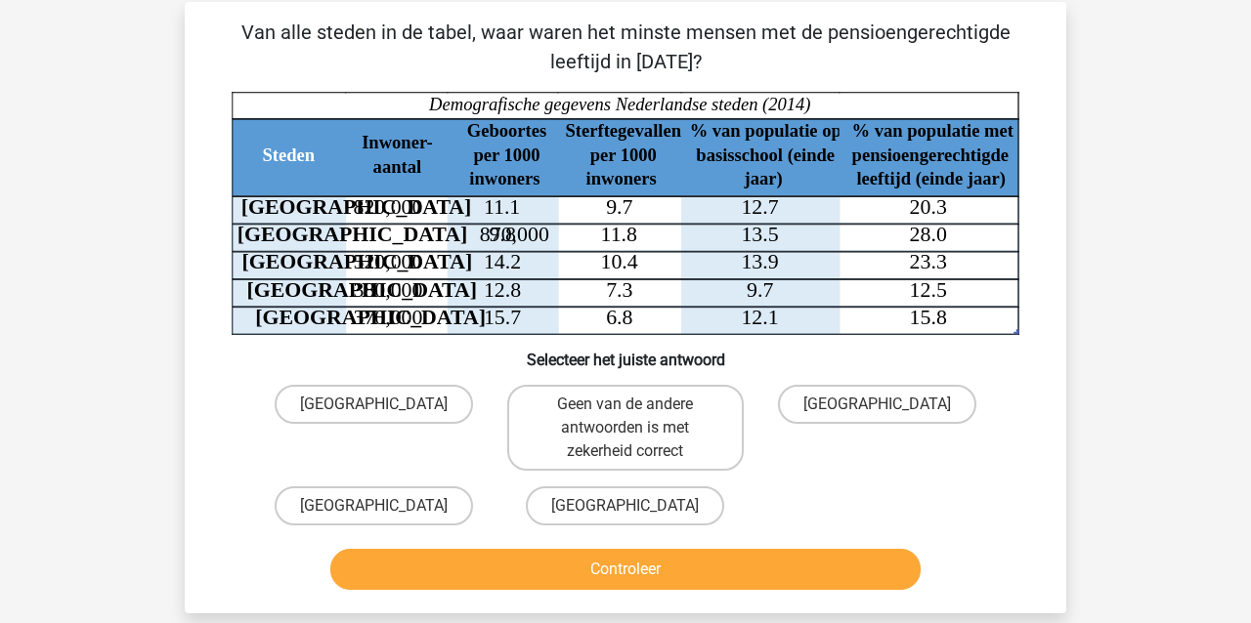
drag, startPoint x: 587, startPoint y: 505, endPoint x: 565, endPoint y: 548, distance: 48.5
click at [587, 506] on label "[GEOGRAPHIC_DATA]" at bounding box center [625, 506] width 198 height 39
click at [625, 506] on input "[GEOGRAPHIC_DATA]" at bounding box center [631, 512] width 13 height 13
radio input "true"
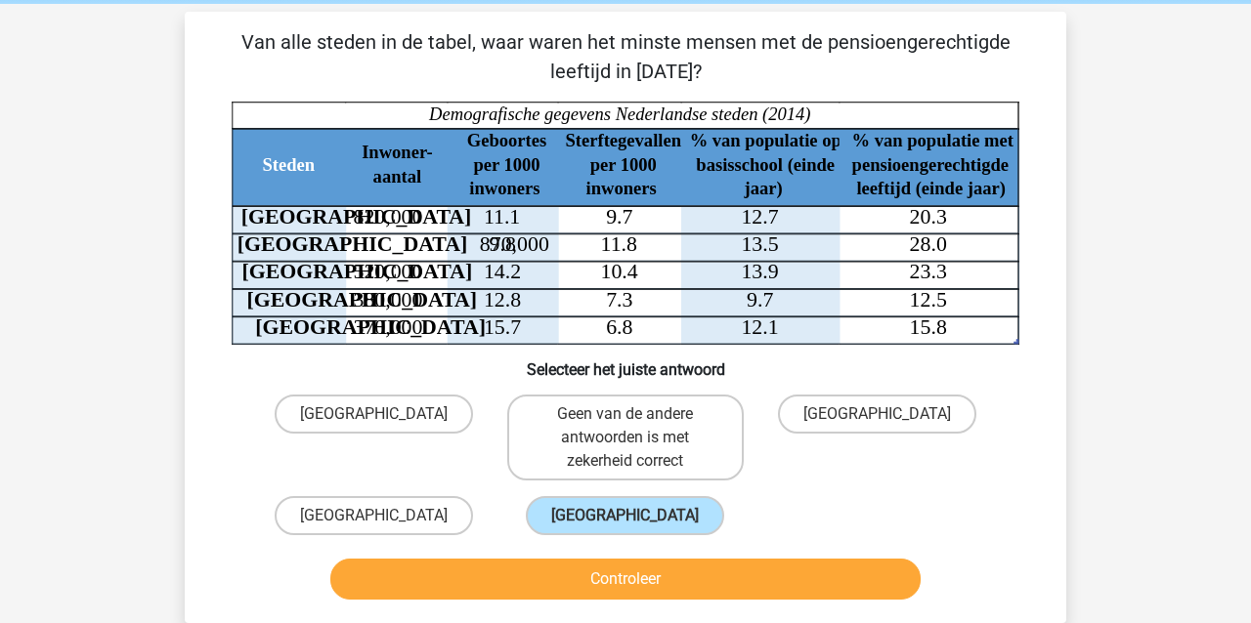
click at [562, 580] on button "Controleer" at bounding box center [625, 579] width 591 height 41
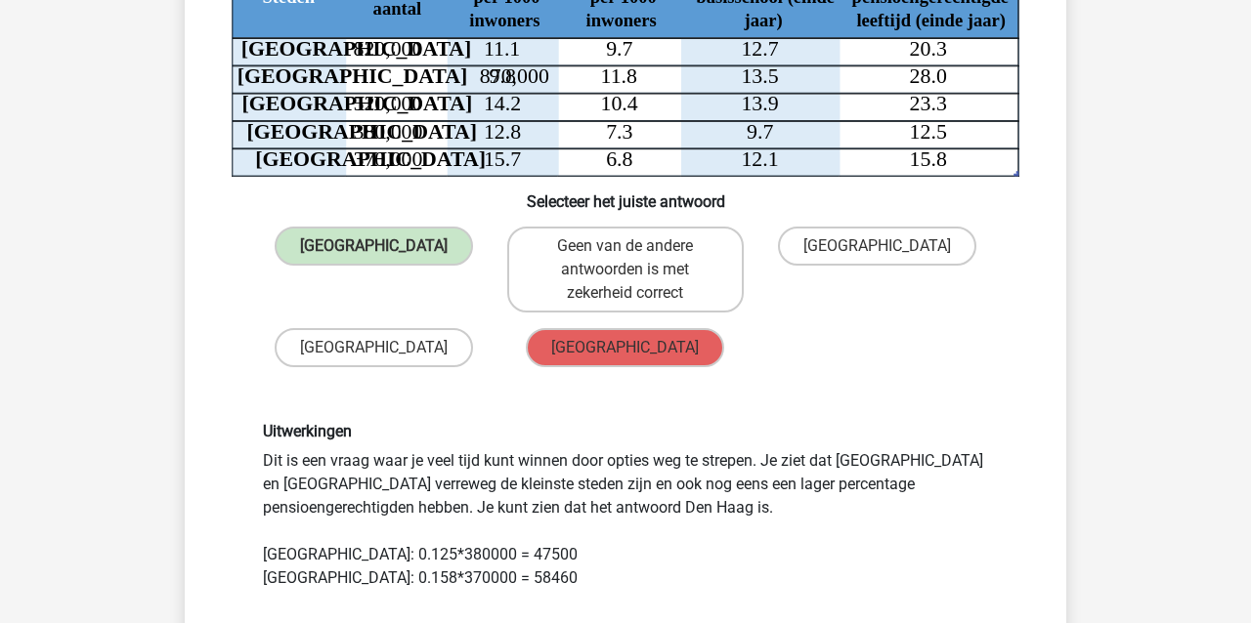
scroll to position [251, 0]
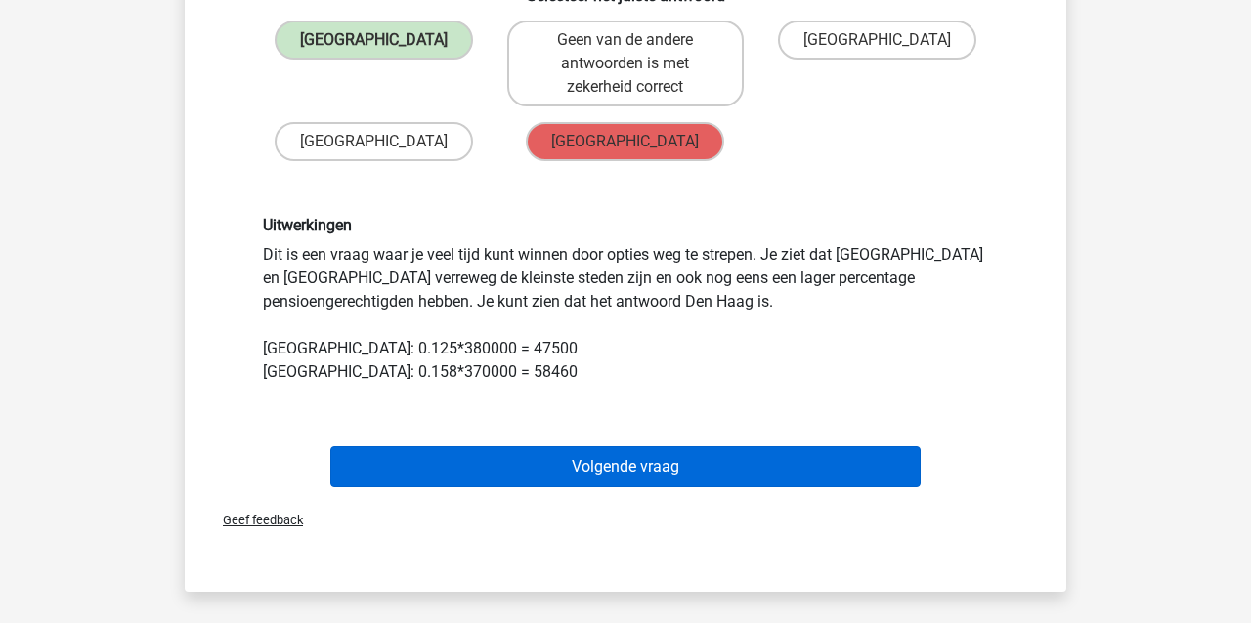
click at [397, 467] on button "Volgende vraag" at bounding box center [625, 466] width 591 height 41
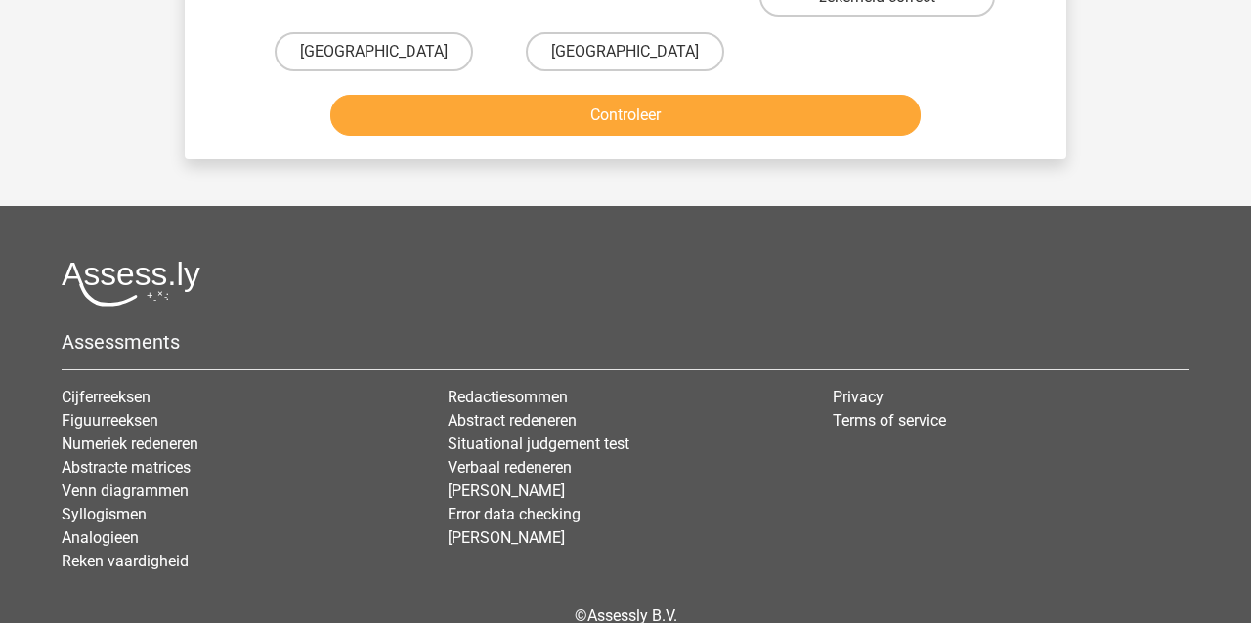
scroll to position [90, 0]
